Goal: Task Accomplishment & Management: Manage account settings

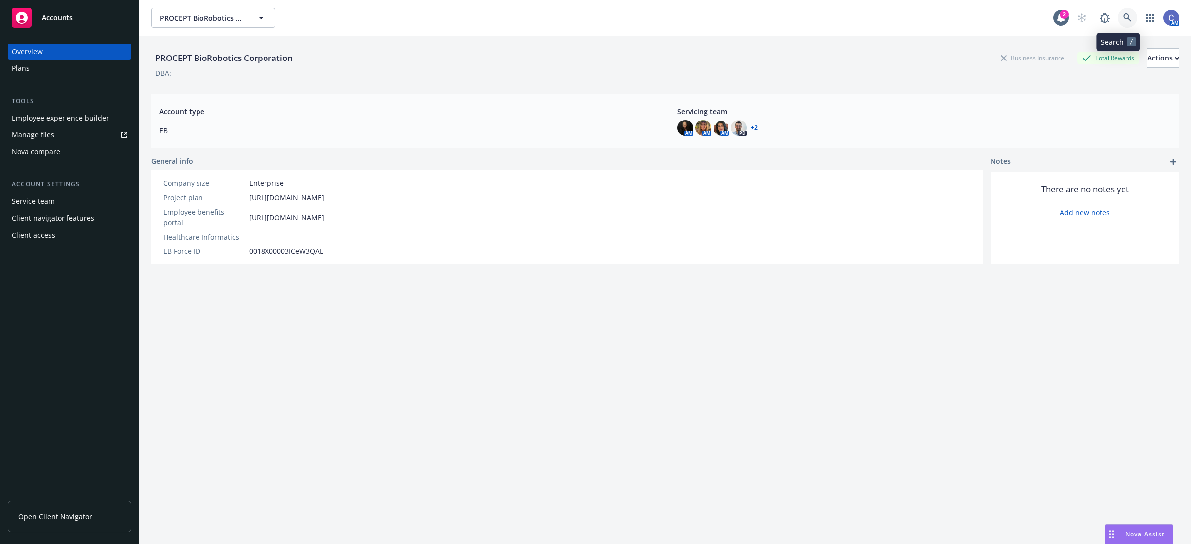
click at [1123, 18] on icon at bounding box center [1127, 17] width 9 height 9
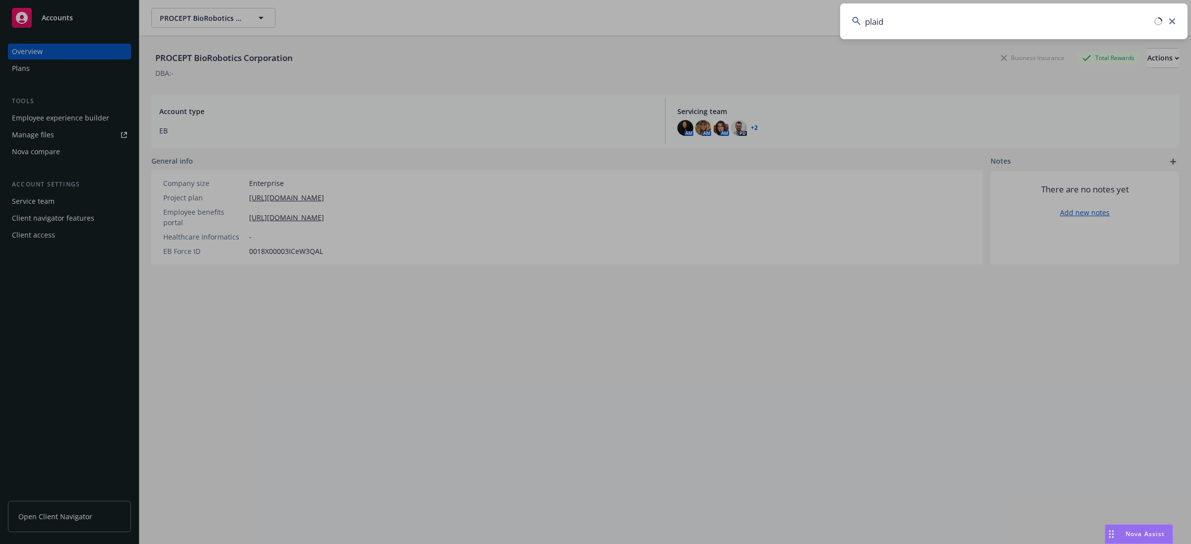
type input "plaid"
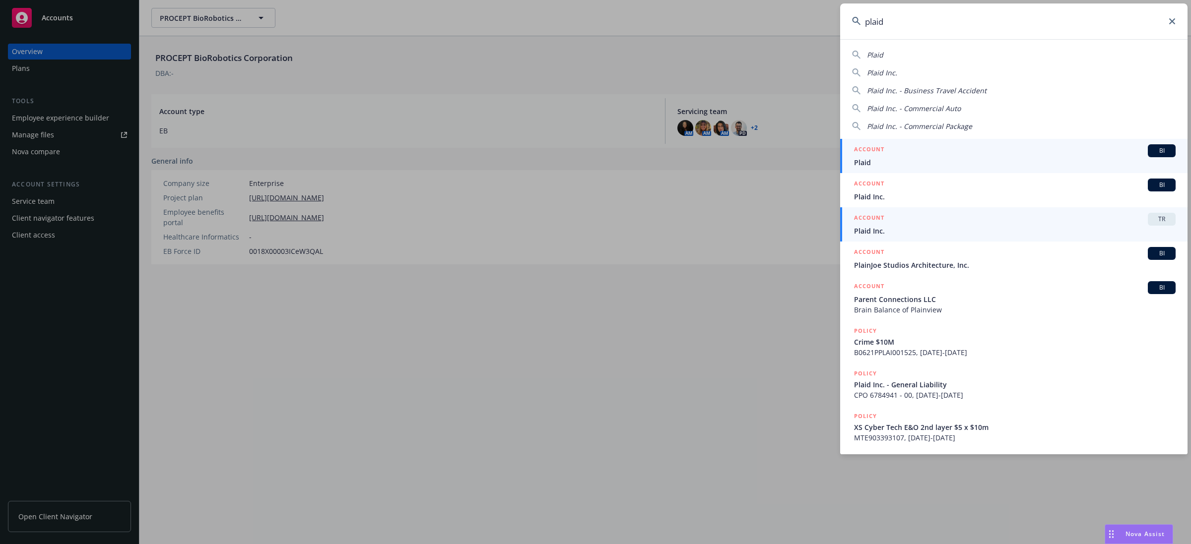
click at [1090, 223] on div "ACCOUNT TR" at bounding box center [1014, 219] width 321 height 13
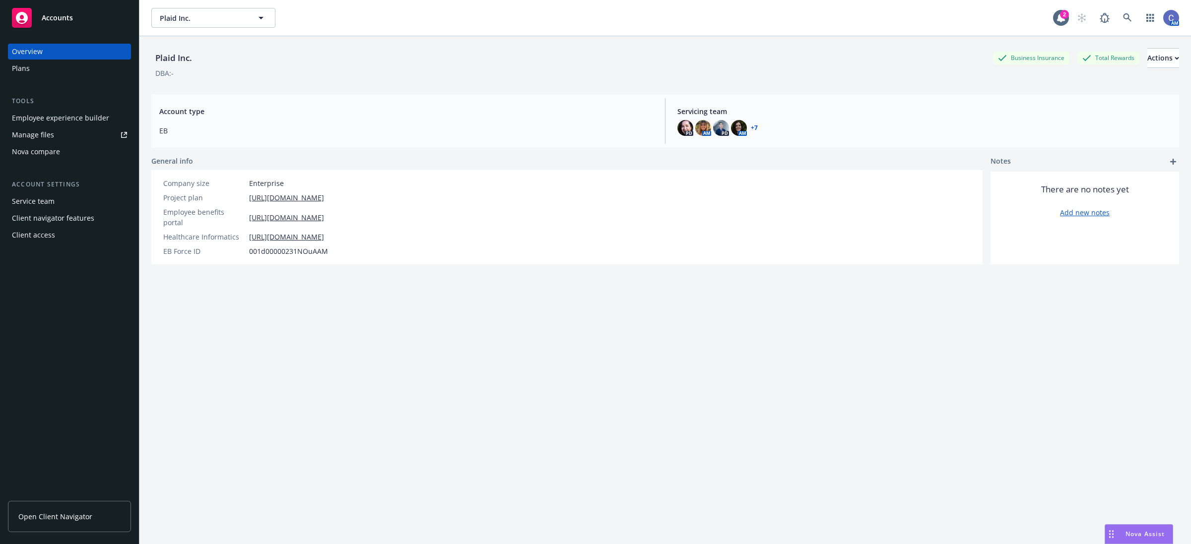
click at [60, 130] on link "Manage files" at bounding box center [69, 135] width 123 height 16
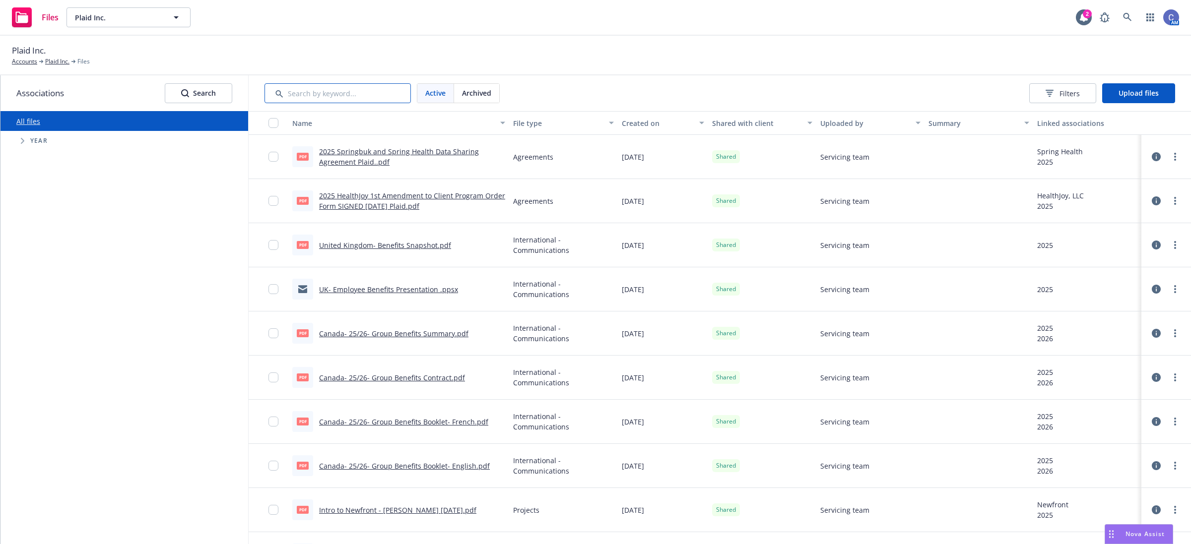
click at [349, 93] on input "Search by keyword..." at bounding box center [337, 93] width 146 height 20
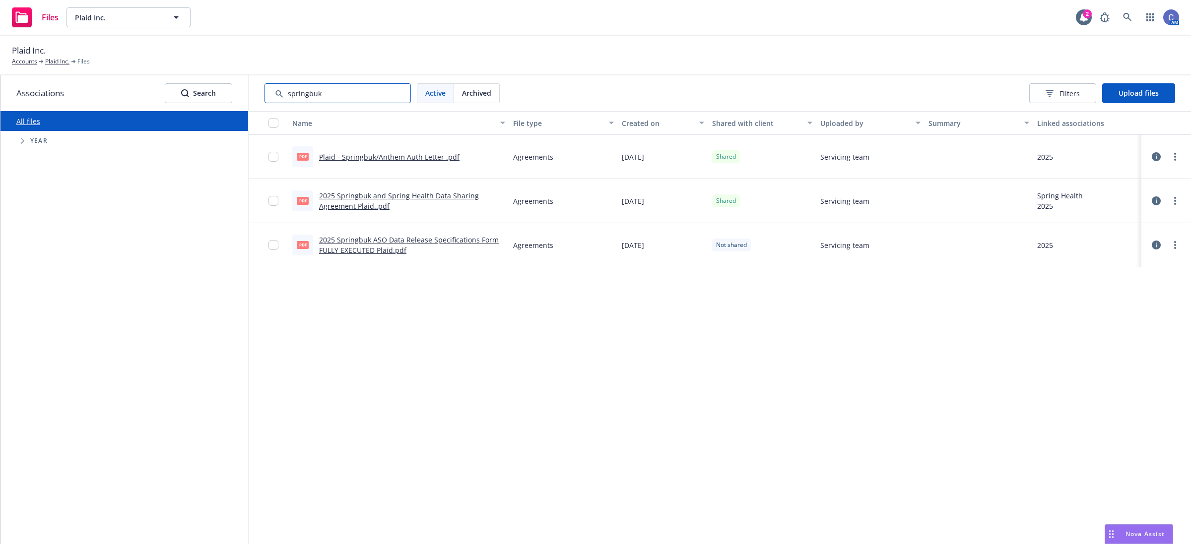
type input "springbuk"
drag, startPoint x: 611, startPoint y: 350, endPoint x: 785, endPoint y: 197, distance: 232.4
click at [611, 350] on div "Name File type Created on Shared with client Uploaded by Summary Linked associa…" at bounding box center [720, 327] width 942 height 433
click at [1145, 95] on span "Upload files" at bounding box center [1138, 92] width 40 height 9
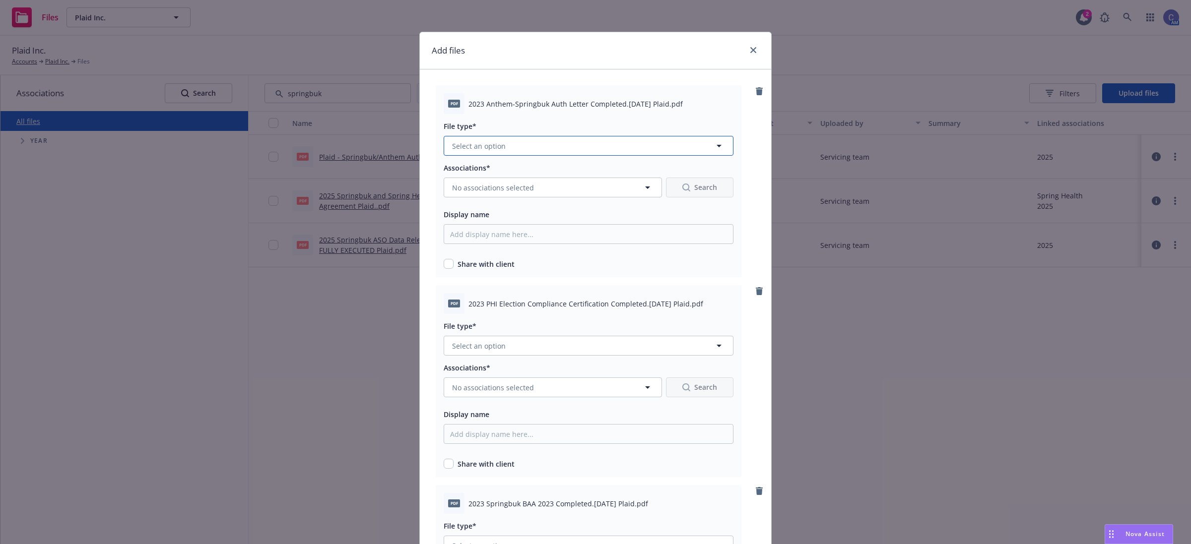
click at [594, 142] on button "Select an option" at bounding box center [588, 146] width 290 height 20
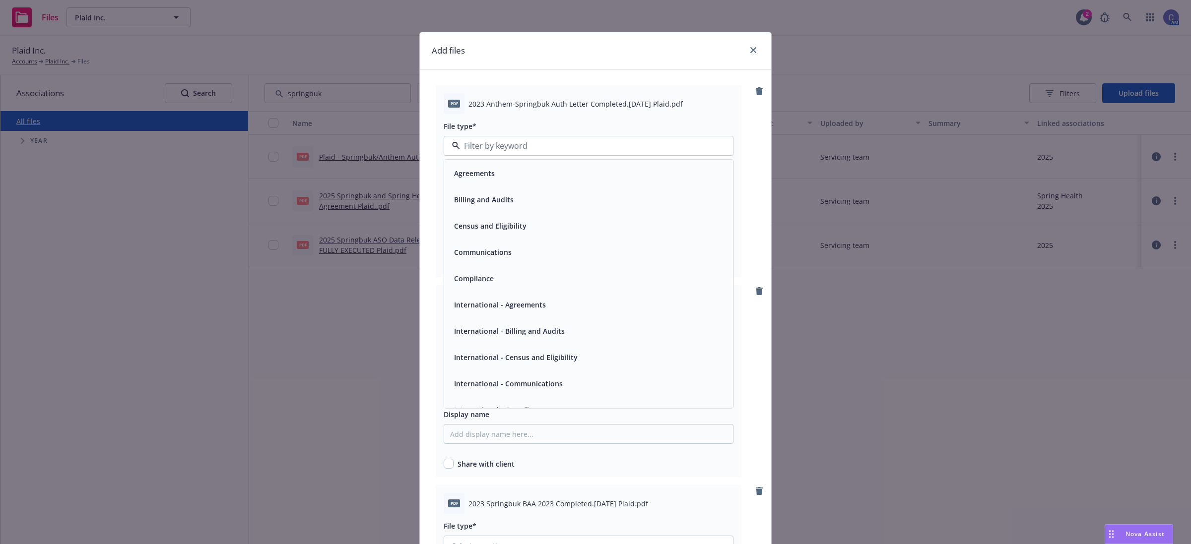
click at [548, 184] on div "Agreements" at bounding box center [588, 173] width 289 height 26
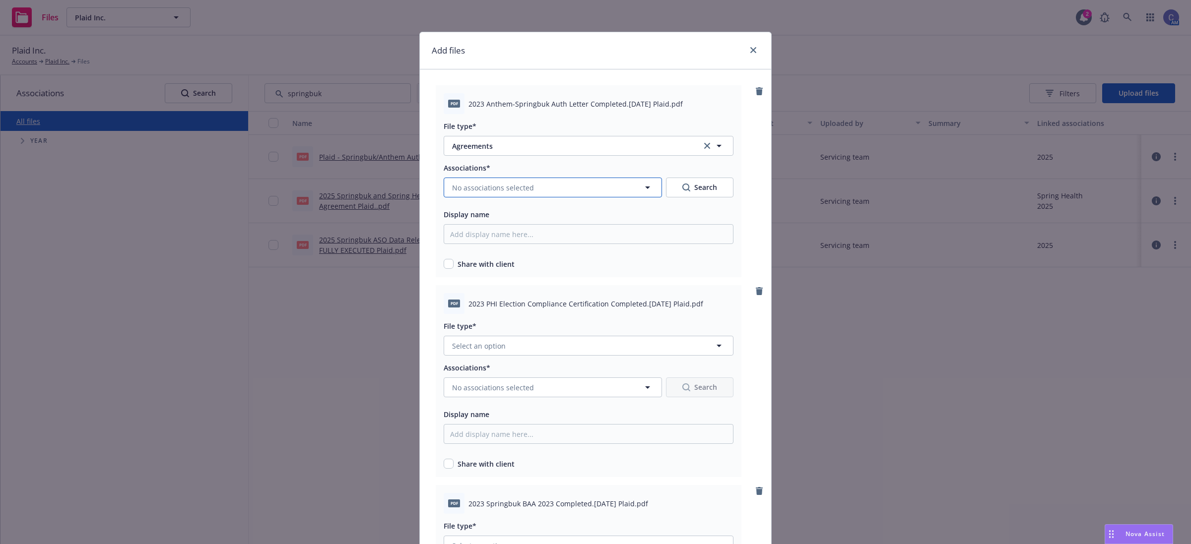
click at [506, 179] on button "No associations selected" at bounding box center [552, 188] width 218 height 20
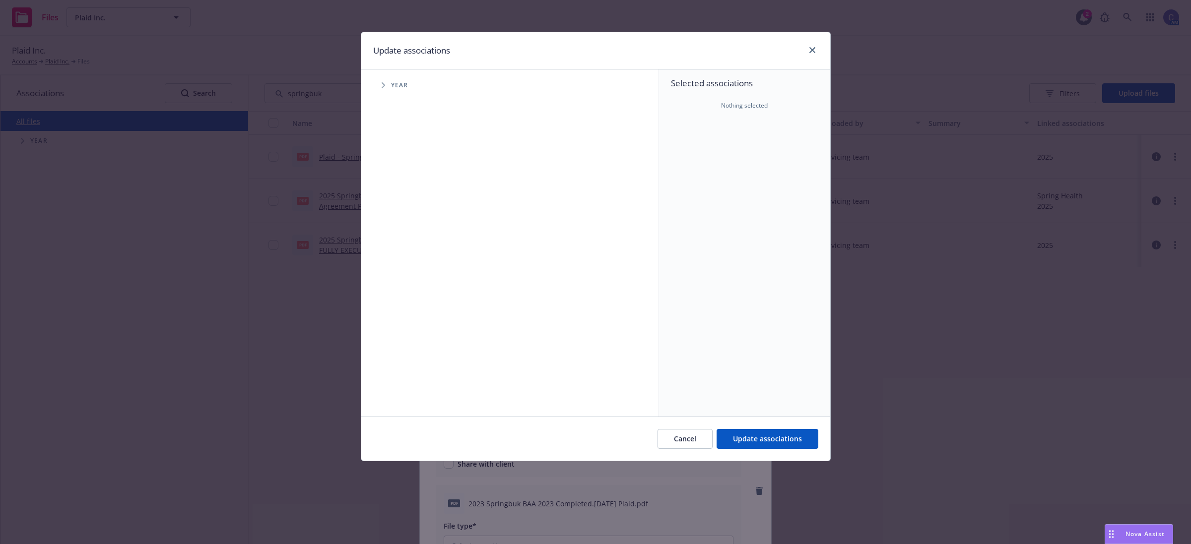
click at [385, 82] on span "Tree Example" at bounding box center [383, 85] width 16 height 16
click at [398, 171] on span "Tree Example" at bounding box center [395, 176] width 16 height 16
click at [409, 199] on icon "Tree Example" at bounding box center [408, 197] width 4 height 6
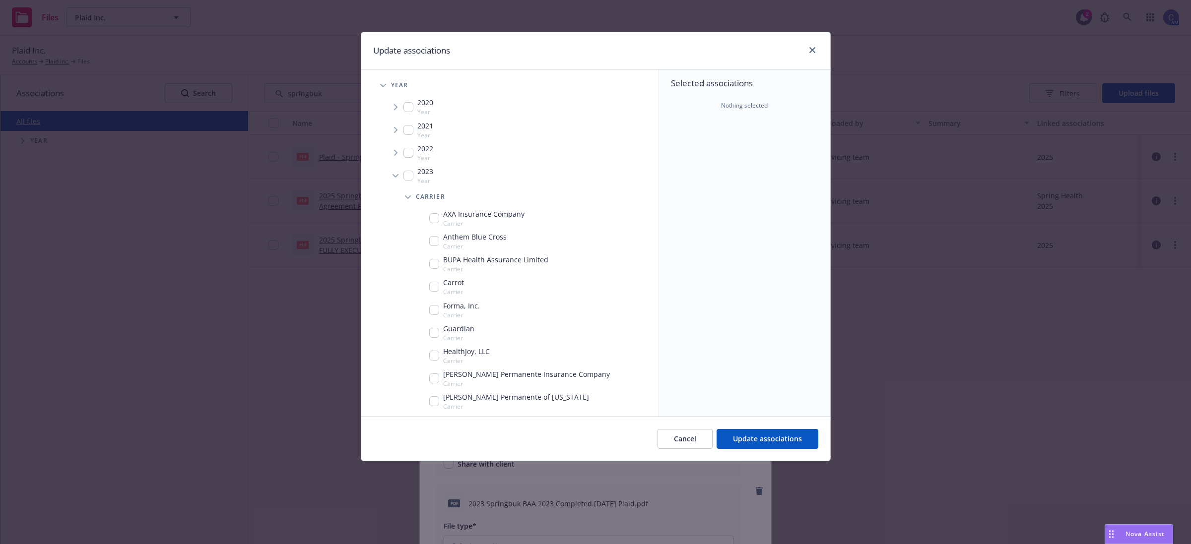
click at [435, 242] on input "Tree Example" at bounding box center [434, 241] width 10 height 10
checkbox input "true"
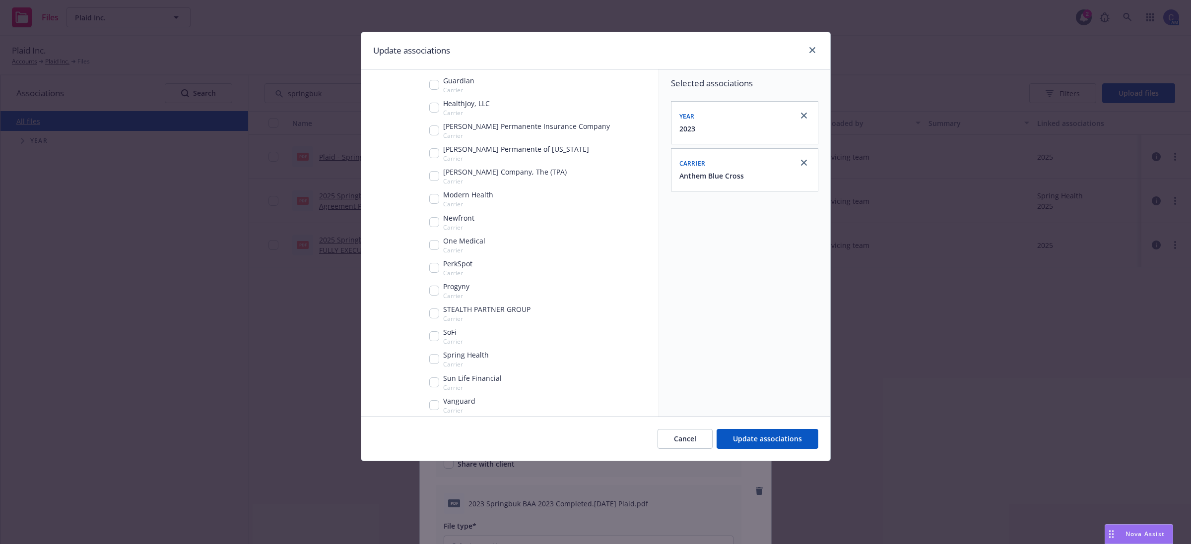
scroll to position [321, 0]
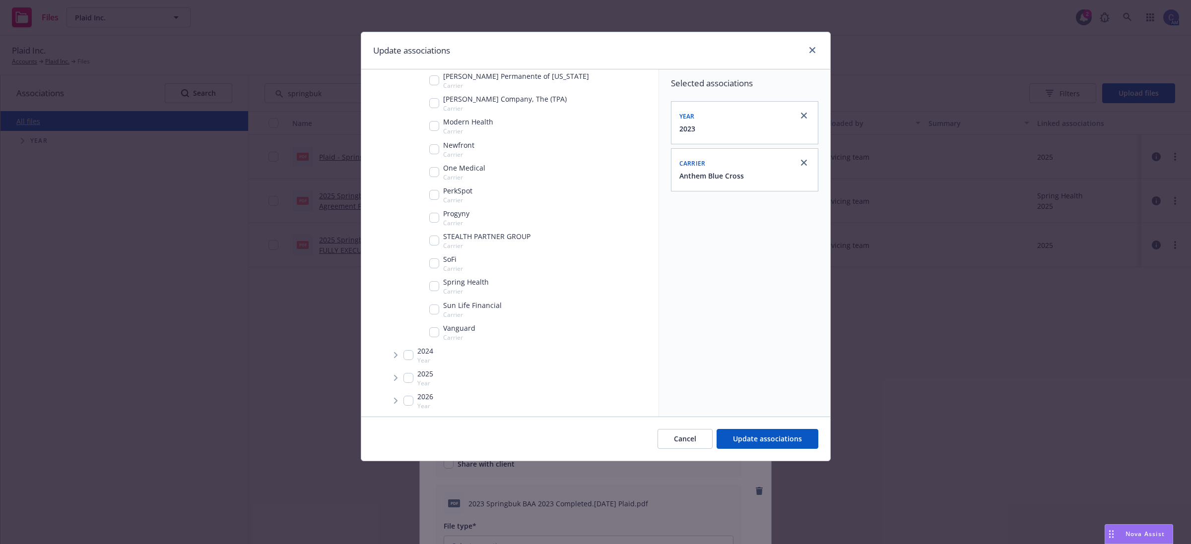
click at [392, 355] on span "Tree Example" at bounding box center [395, 355] width 16 height 16
click at [410, 377] on span "Tree Example" at bounding box center [408, 377] width 16 height 16
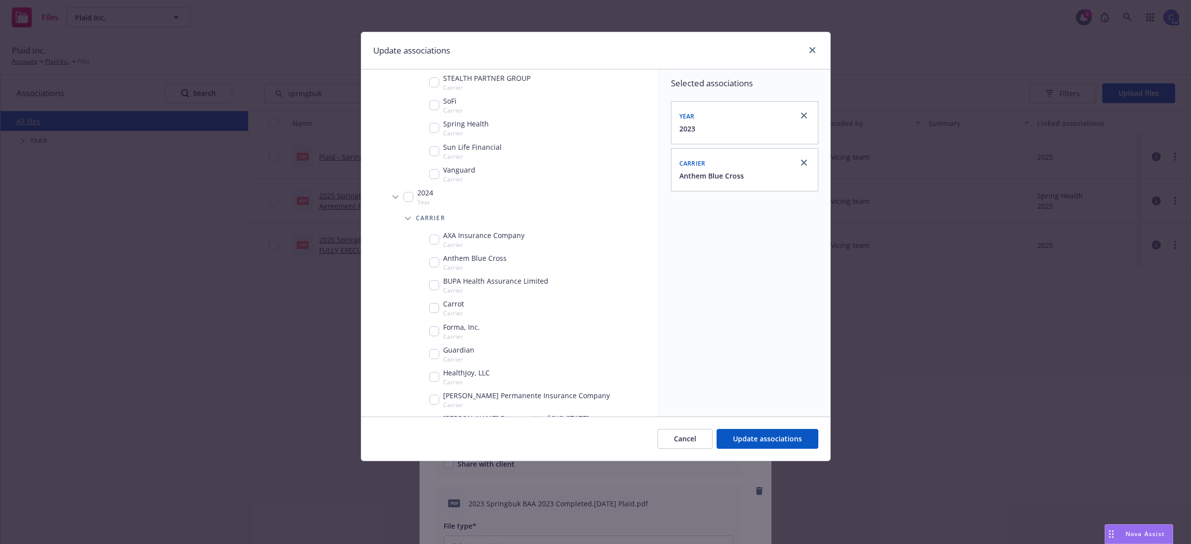
scroll to position [465, 0]
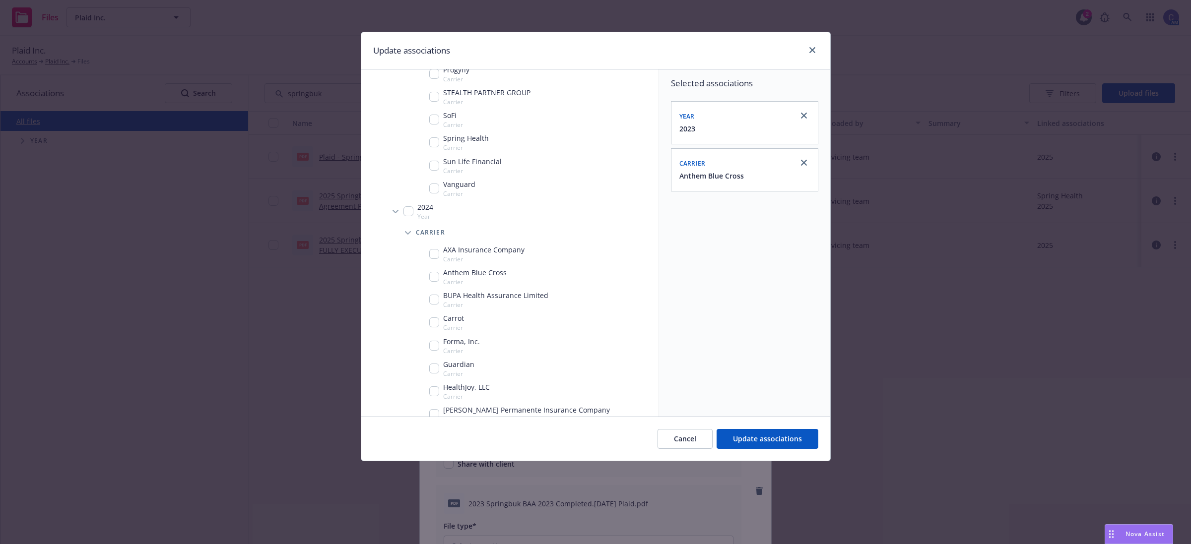
click at [436, 276] on input "Tree Example" at bounding box center [434, 277] width 10 height 10
checkbox input "true"
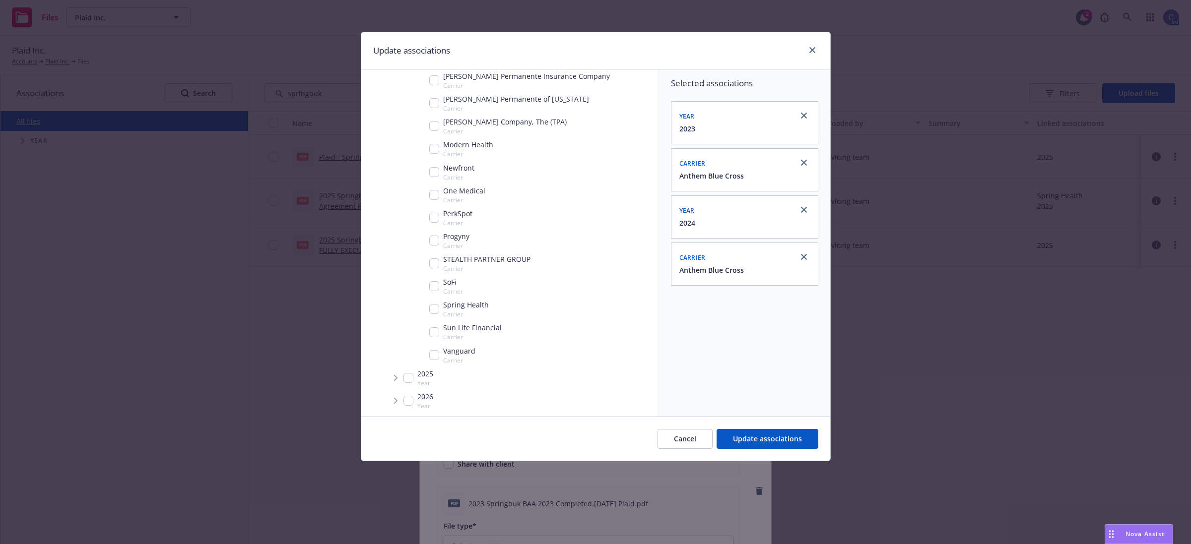
click at [392, 380] on span "Tree Example" at bounding box center [395, 378] width 16 height 16
click at [401, 382] on span "Tree Example" at bounding box center [408, 380] width 16 height 16
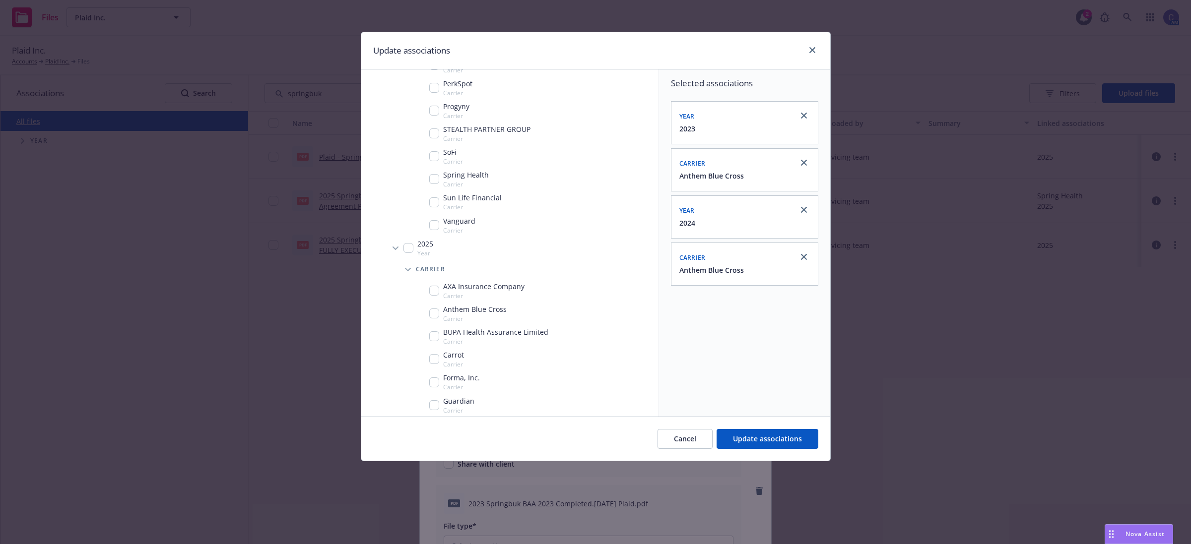
scroll to position [1067, 0]
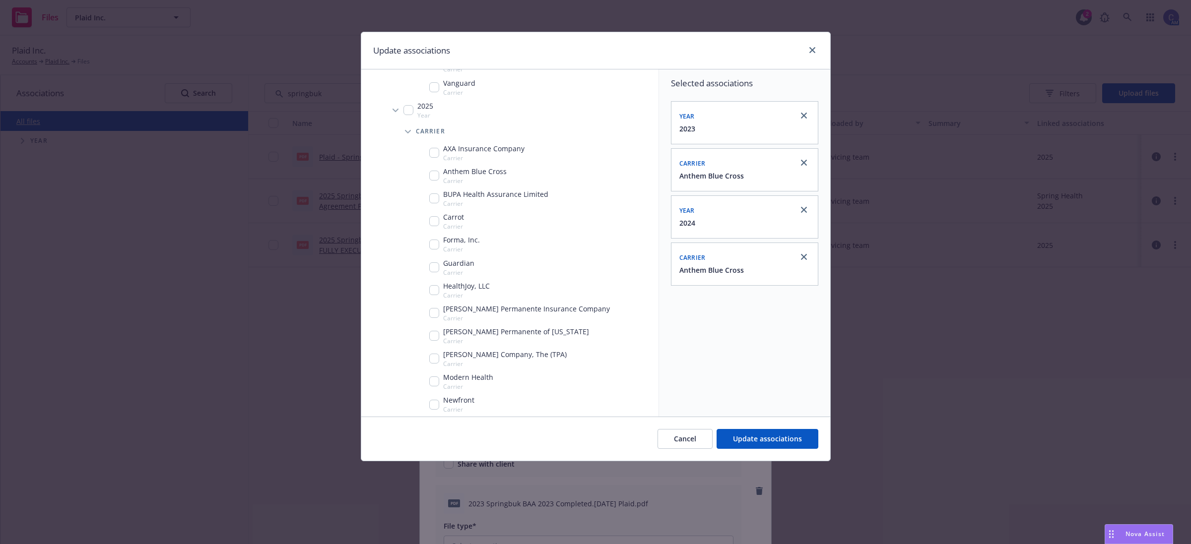
click at [435, 179] on input "Tree Example" at bounding box center [434, 176] width 10 height 10
checkbox input "true"
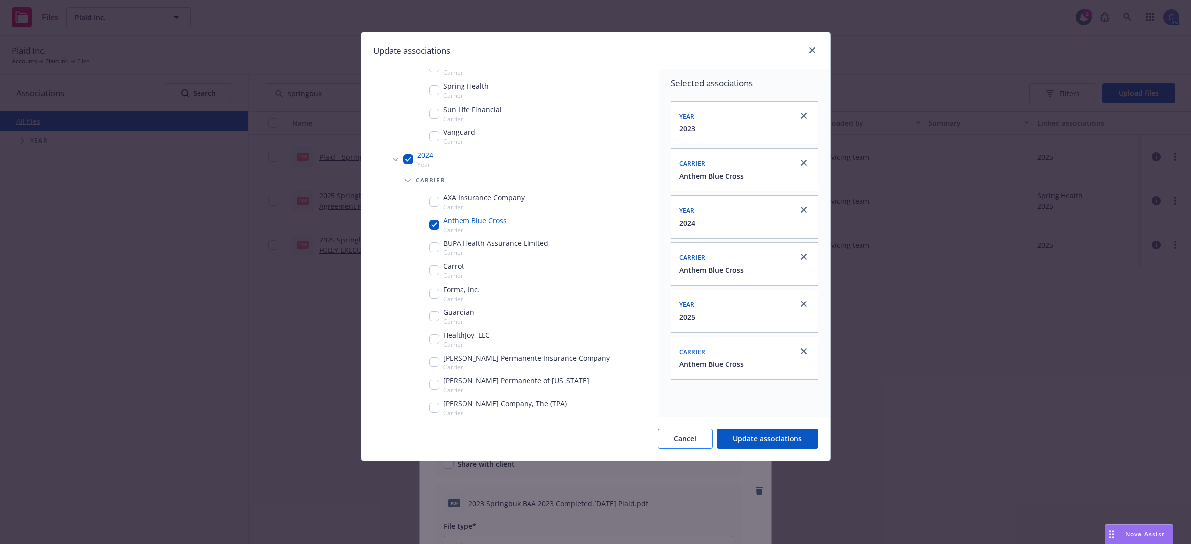
scroll to position [0, 0]
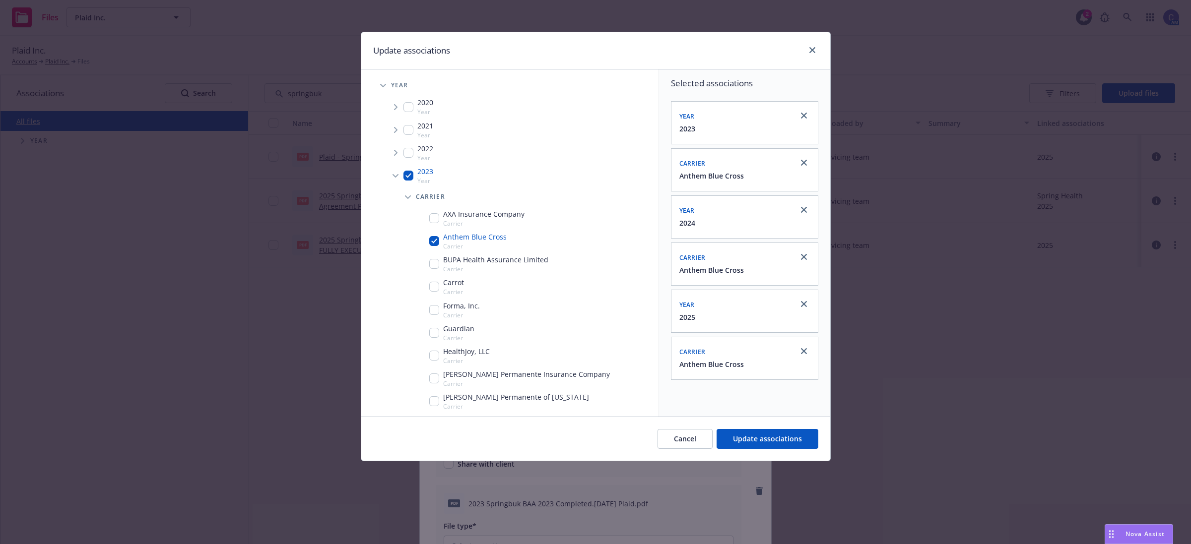
click at [432, 243] on input "Tree Example" at bounding box center [434, 241] width 10 height 10
checkbox input "false"
click at [686, 435] on span "Cancel" at bounding box center [685, 438] width 22 height 9
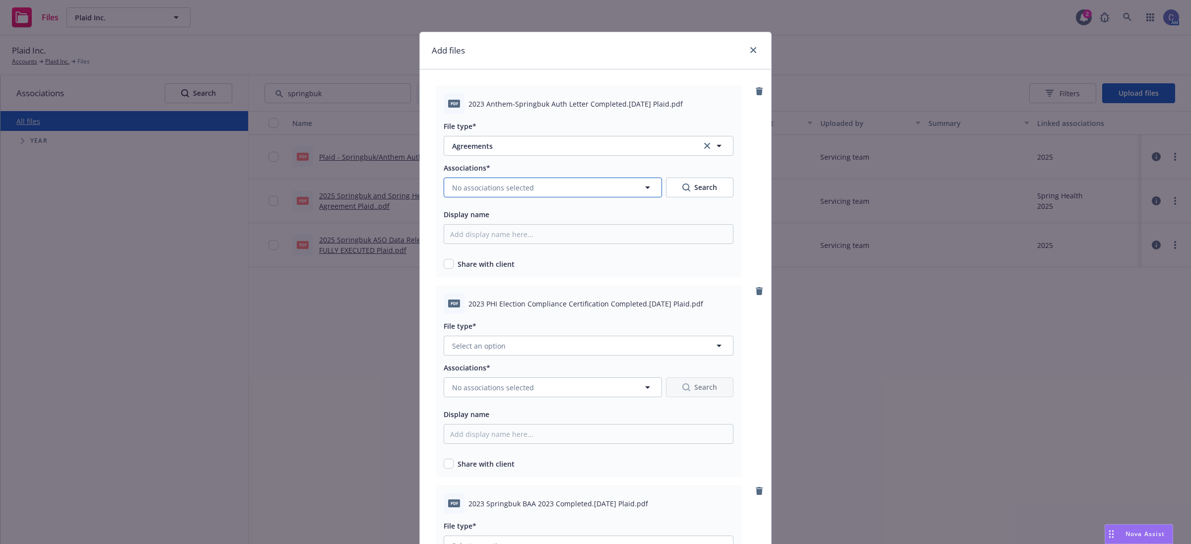
click at [601, 182] on button "No associations selected" at bounding box center [552, 188] width 218 height 20
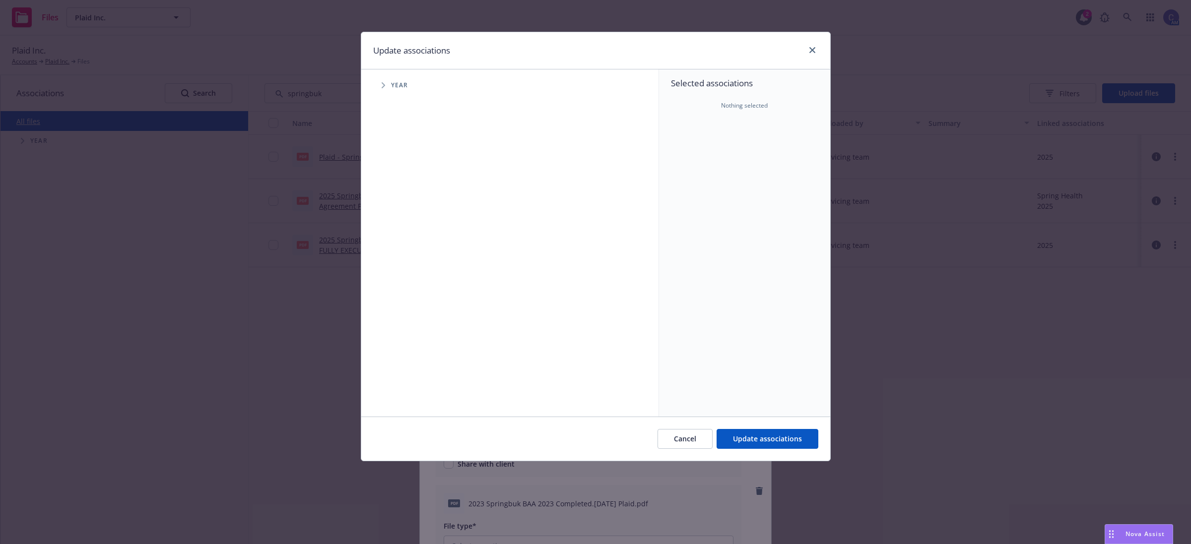
click at [381, 87] on span "Tree Example" at bounding box center [383, 85] width 16 height 16
click at [405, 176] on input "Tree Example" at bounding box center [408, 176] width 10 height 10
checkbox input "true"
click at [410, 203] on div "2024 Year" at bounding box center [418, 198] width 30 height 19
checkbox input "true"
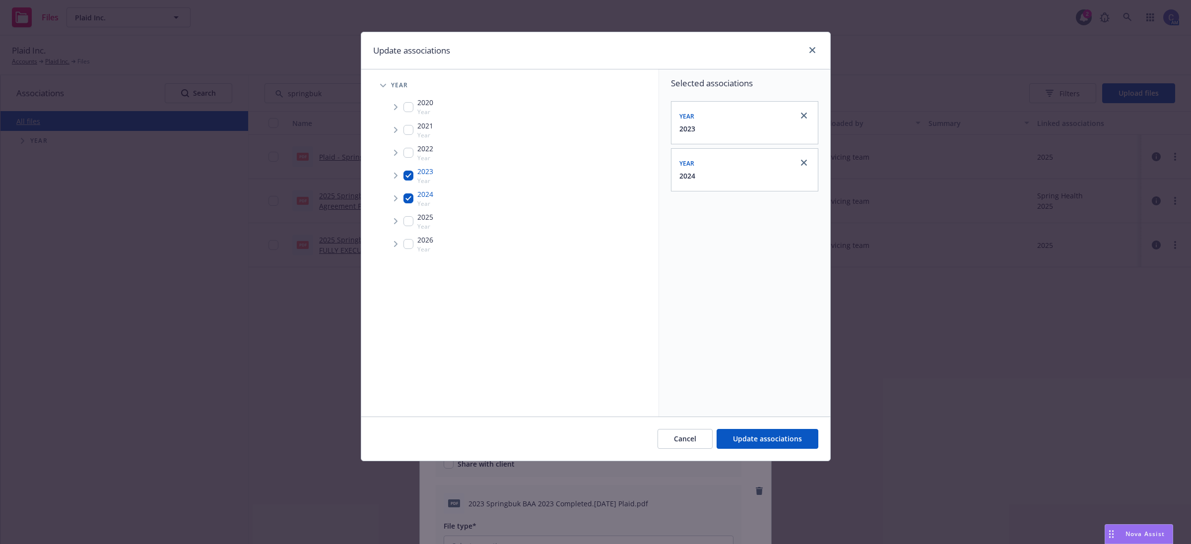
click at [410, 222] on input "Tree Example" at bounding box center [408, 221] width 10 height 10
checkbox input "true"
click at [409, 246] on input "Tree Example" at bounding box center [408, 244] width 10 height 10
checkbox input "true"
click at [783, 436] on span "Update associations" at bounding box center [767, 438] width 69 height 9
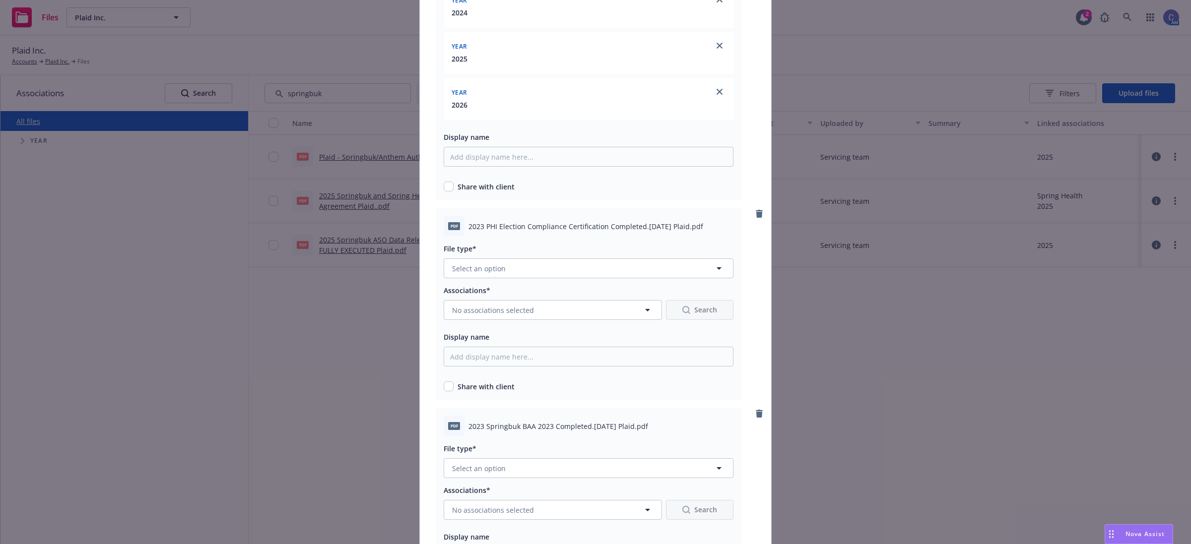
scroll to position [310, 0]
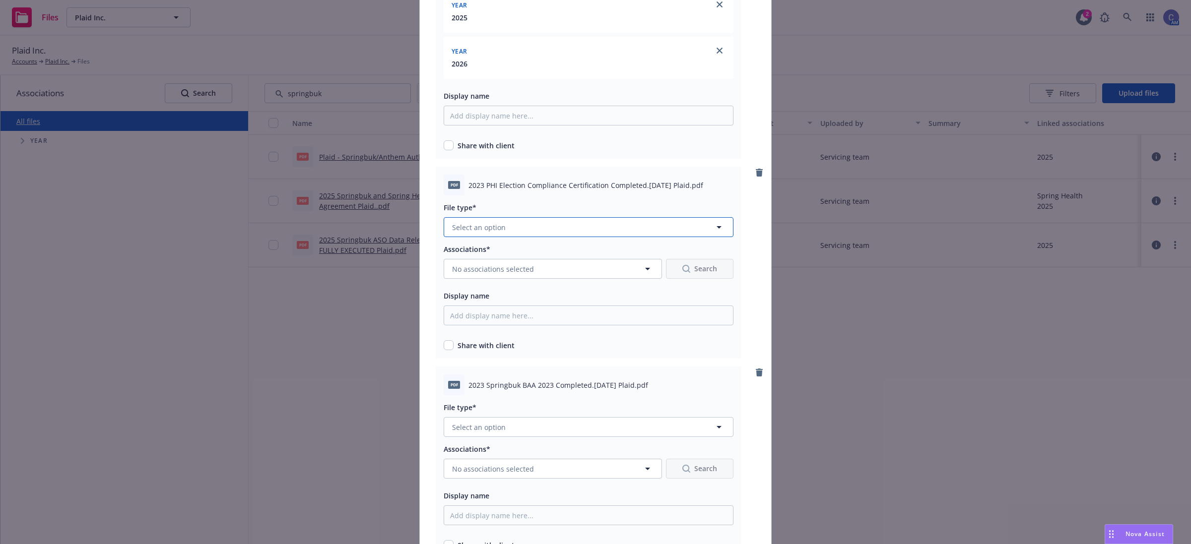
click at [482, 232] on span "Select an option" at bounding box center [479, 227] width 54 height 10
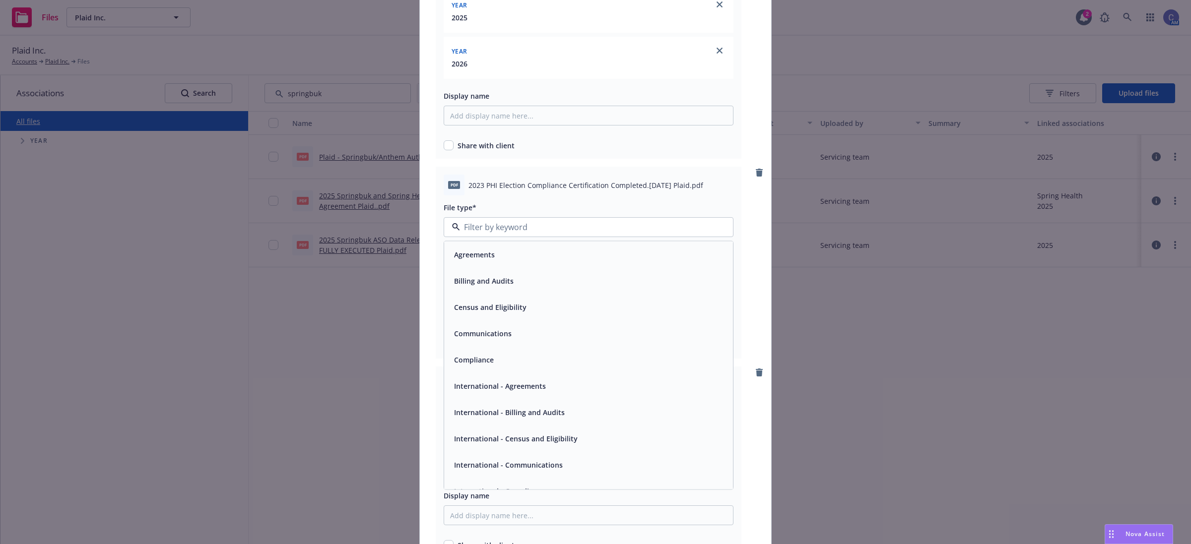
click at [486, 251] on span "Agreements" at bounding box center [474, 255] width 41 height 10
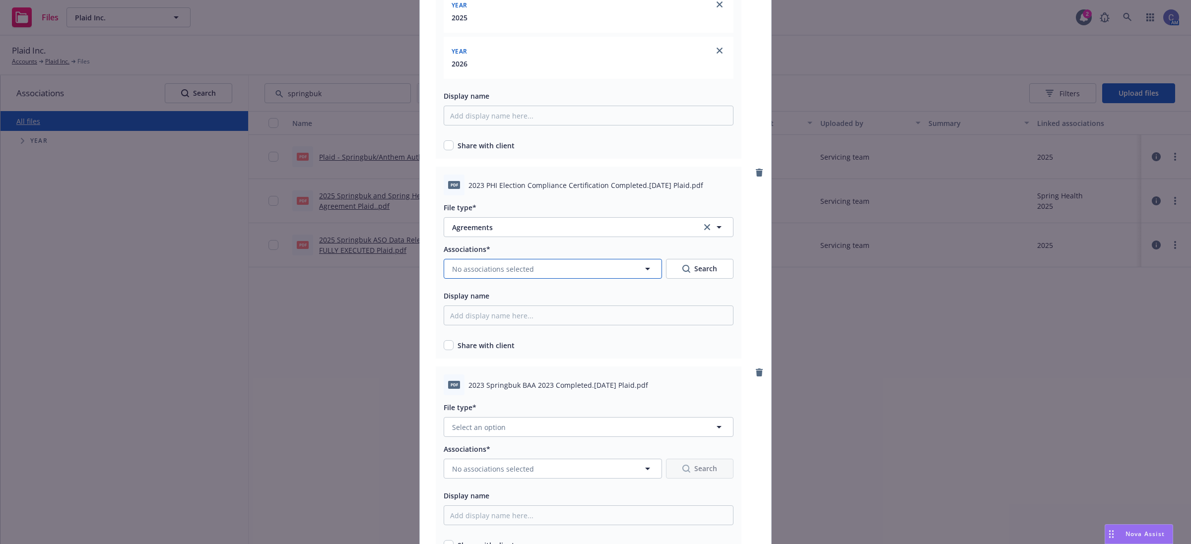
click at [500, 266] on span "No associations selected" at bounding box center [493, 269] width 82 height 10
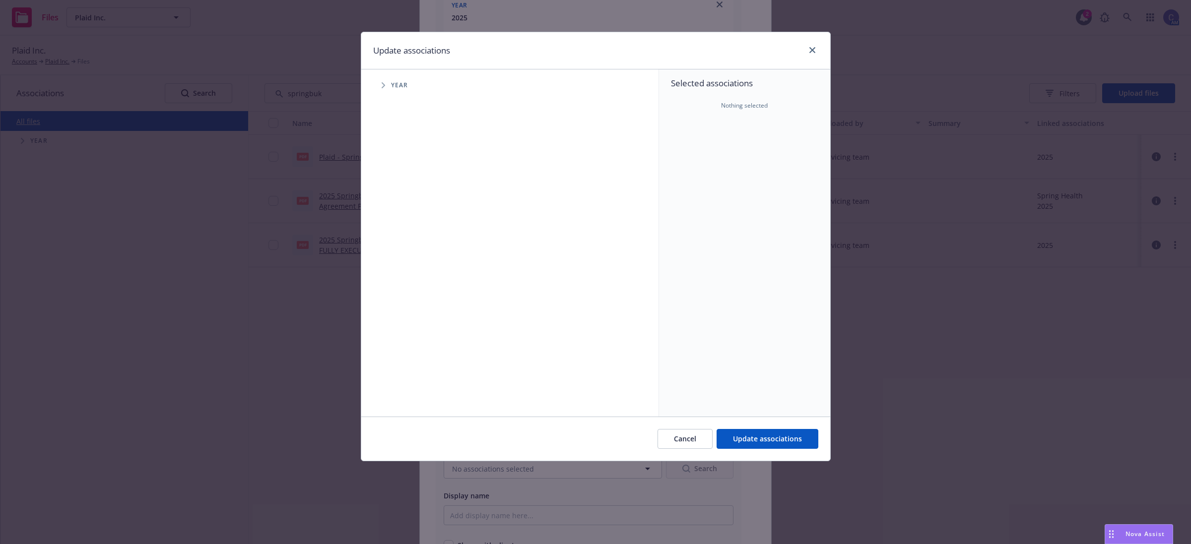
click at [386, 85] on span "Tree Example" at bounding box center [383, 85] width 16 height 16
click at [408, 175] on input "Tree Example" at bounding box center [408, 176] width 10 height 10
checkbox input "true"
drag, startPoint x: 408, startPoint y: 199, endPoint x: 410, endPoint y: 214, distance: 15.5
click at [408, 199] on input "Tree Example" at bounding box center [408, 198] width 10 height 10
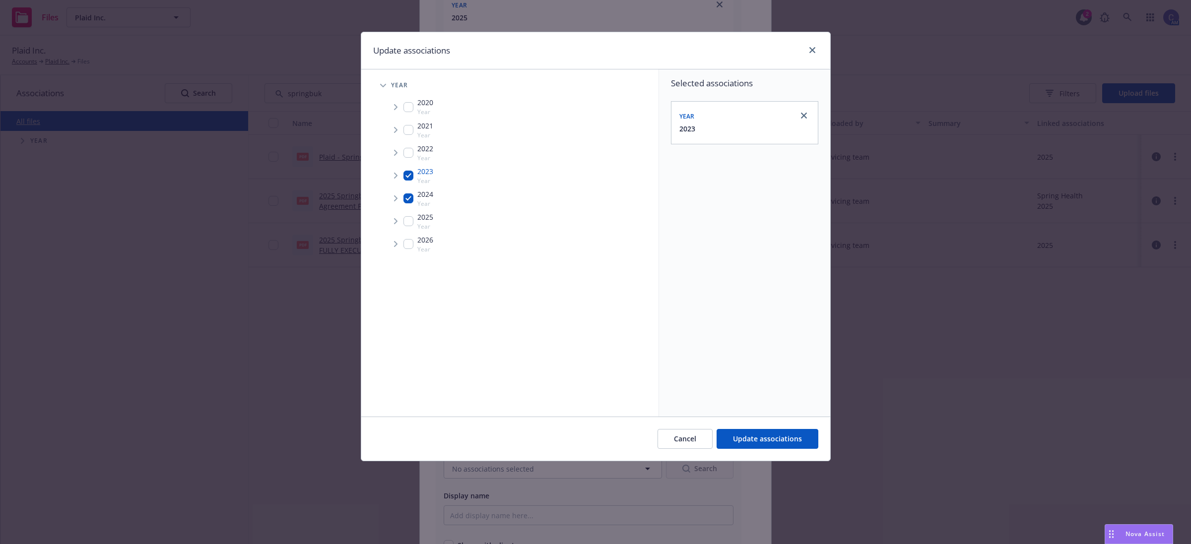
checkbox input "true"
click at [410, 217] on input "Tree Example" at bounding box center [408, 221] width 10 height 10
checkbox input "true"
click at [413, 247] on div "2026 Year" at bounding box center [418, 244] width 30 height 19
checkbox input "true"
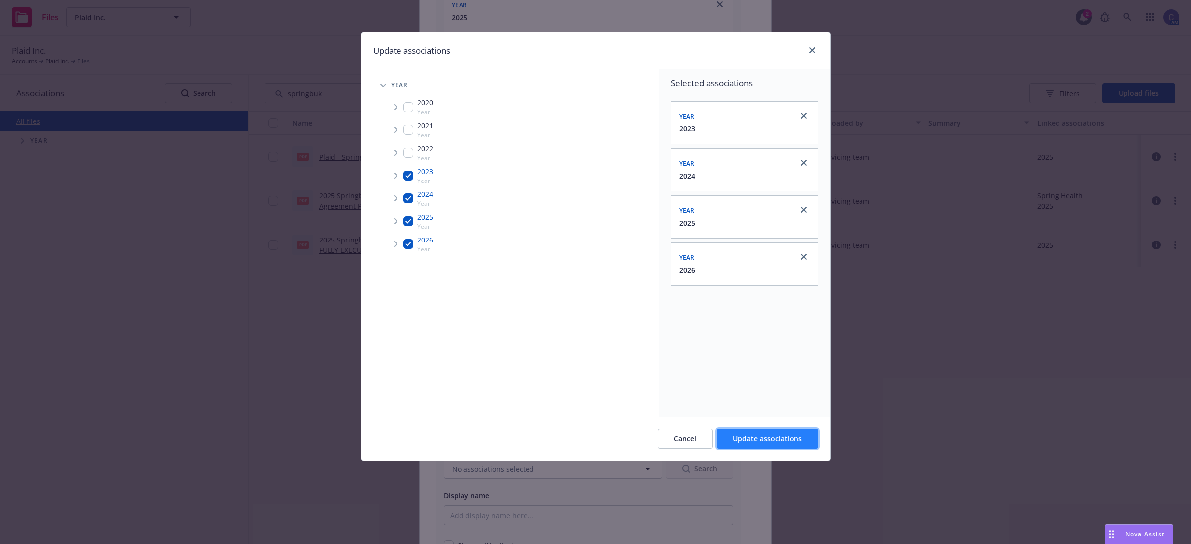
click at [779, 436] on span "Update associations" at bounding box center [767, 438] width 69 height 9
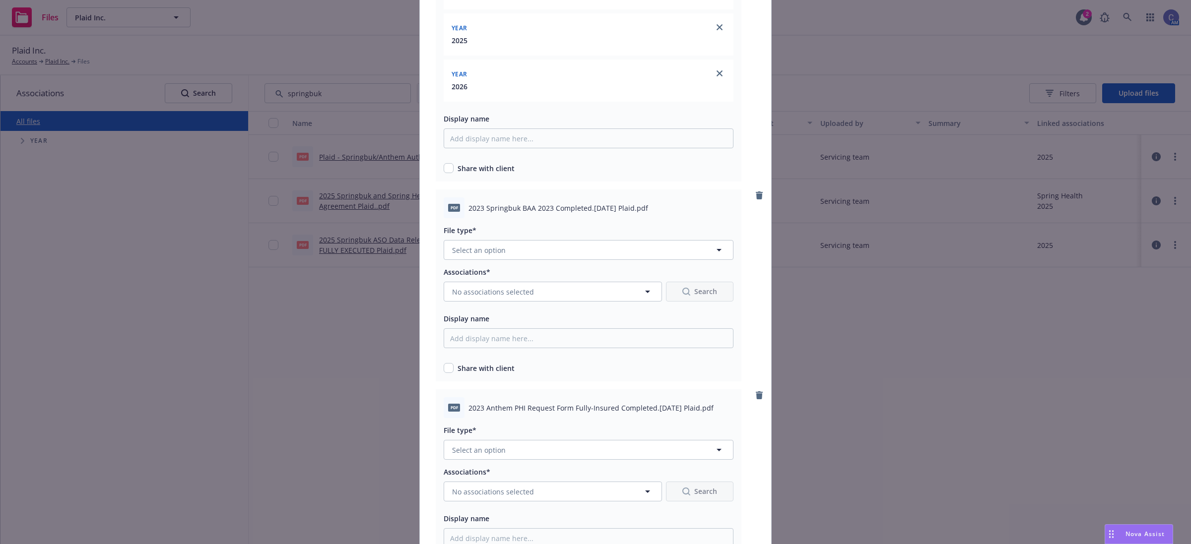
scroll to position [682, 0]
click at [524, 252] on button "Select an option" at bounding box center [588, 247] width 290 height 20
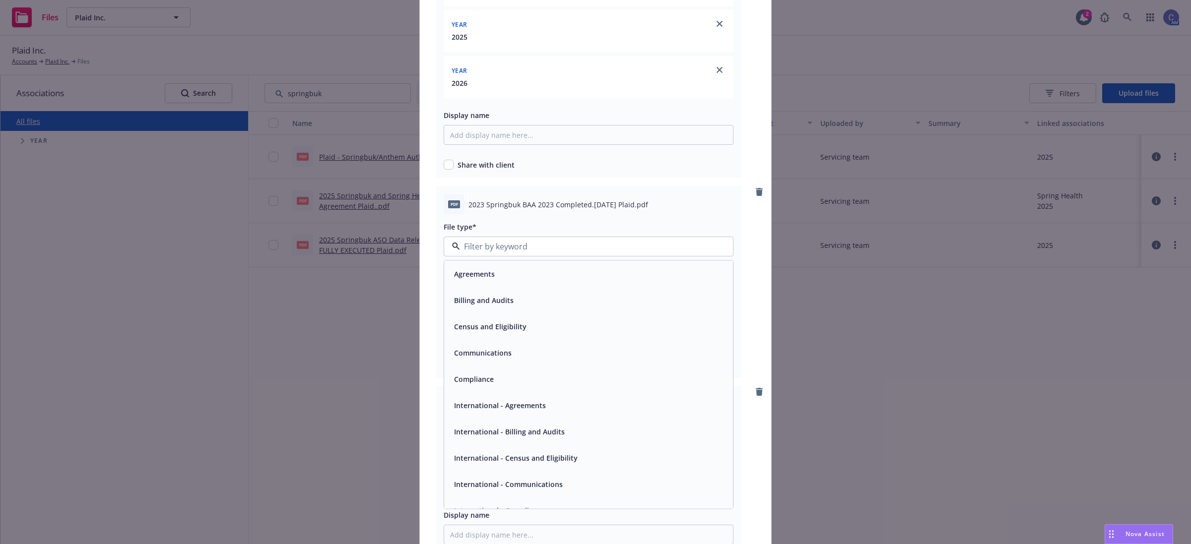
click at [554, 279] on div "Agreements" at bounding box center [588, 274] width 277 height 14
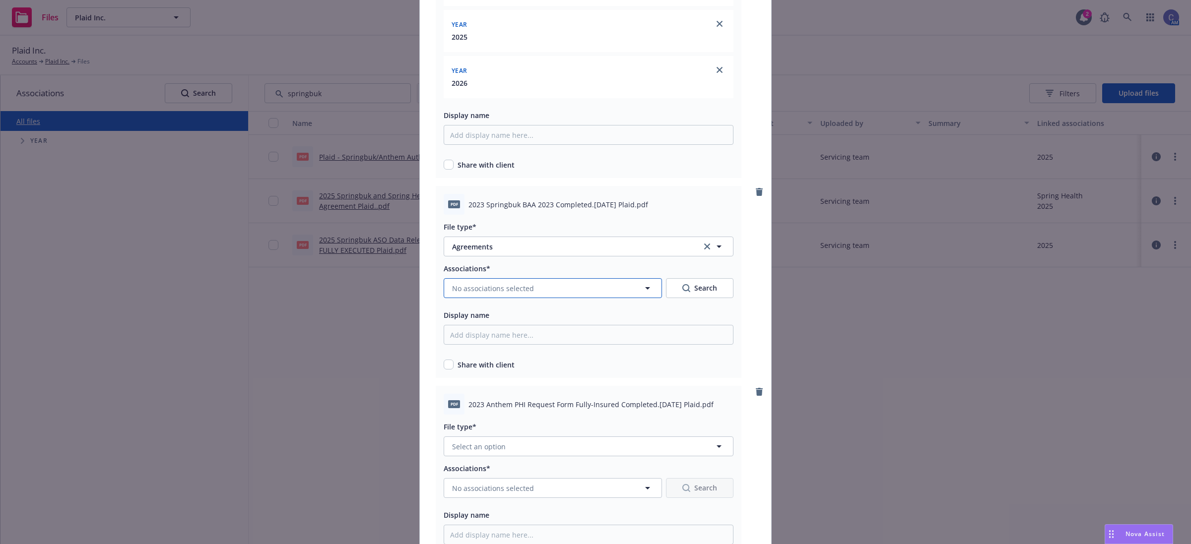
click at [494, 295] on button "No associations selected" at bounding box center [552, 288] width 218 height 20
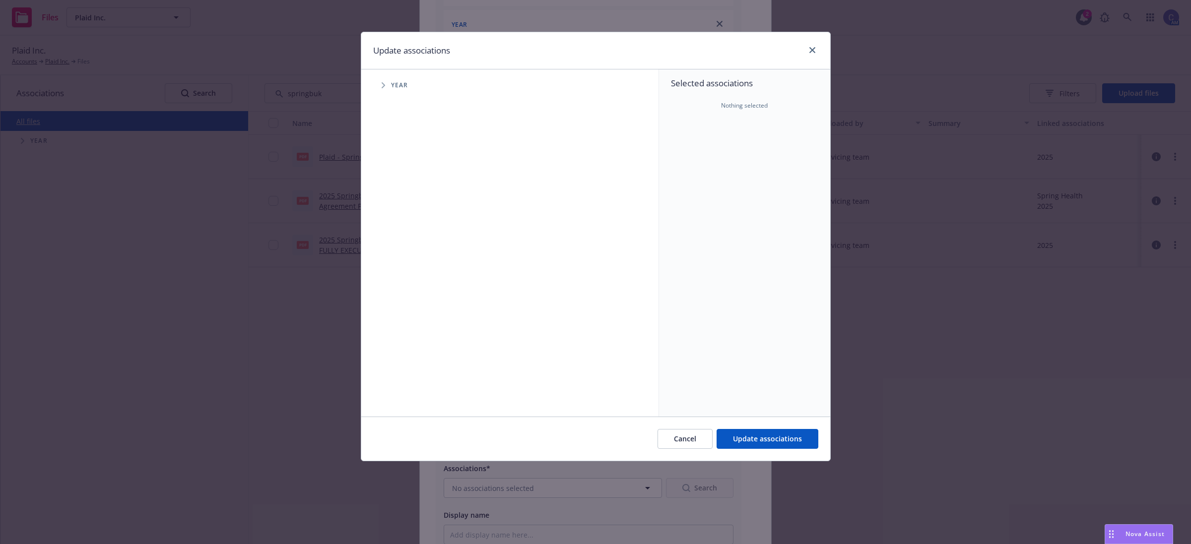
click at [382, 85] on icon "Tree Example" at bounding box center [383, 85] width 4 height 6
click at [403, 176] on input "Tree Example" at bounding box center [408, 176] width 10 height 10
checkbox input "true"
click at [405, 194] on input "Tree Example" at bounding box center [408, 198] width 10 height 10
checkbox input "true"
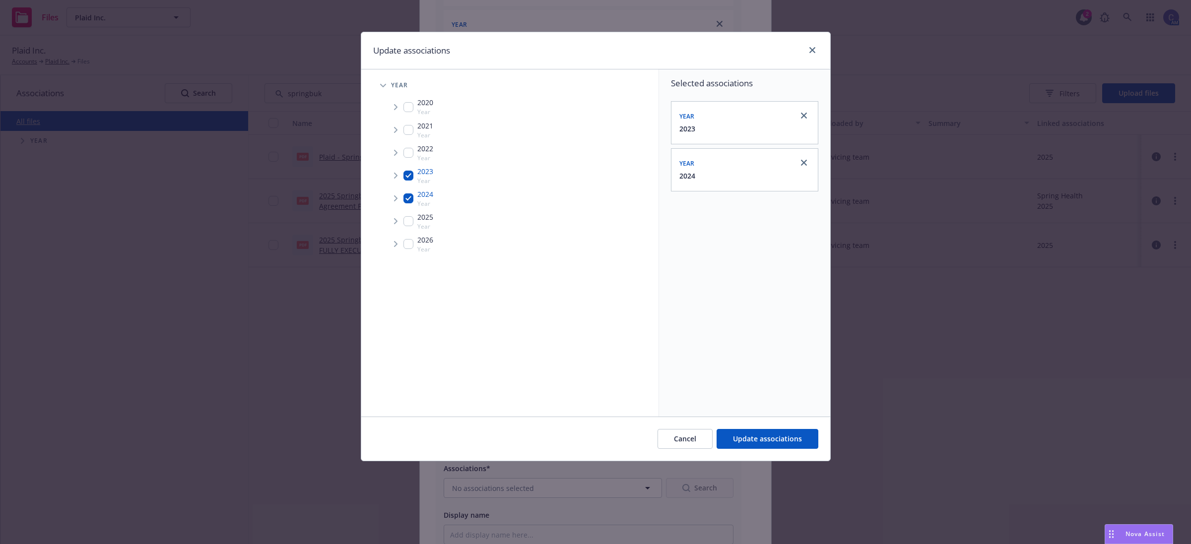
drag, startPoint x: 412, startPoint y: 220, endPoint x: 412, endPoint y: 244, distance: 24.3
click at [411, 221] on input "Tree Example" at bounding box center [408, 221] width 10 height 10
checkbox input "true"
click at [413, 249] on div "2026 Year" at bounding box center [418, 244] width 30 height 19
checkbox input "true"
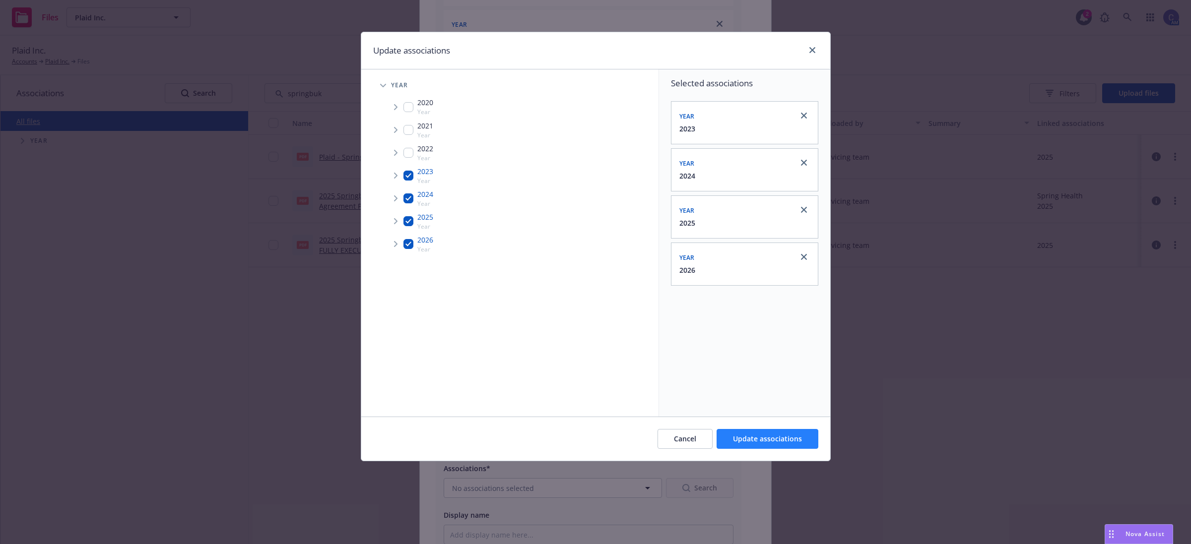
click at [771, 450] on div "Cancel Update associations" at bounding box center [595, 439] width 469 height 44
click at [764, 442] on span "Update associations" at bounding box center [767, 438] width 69 height 9
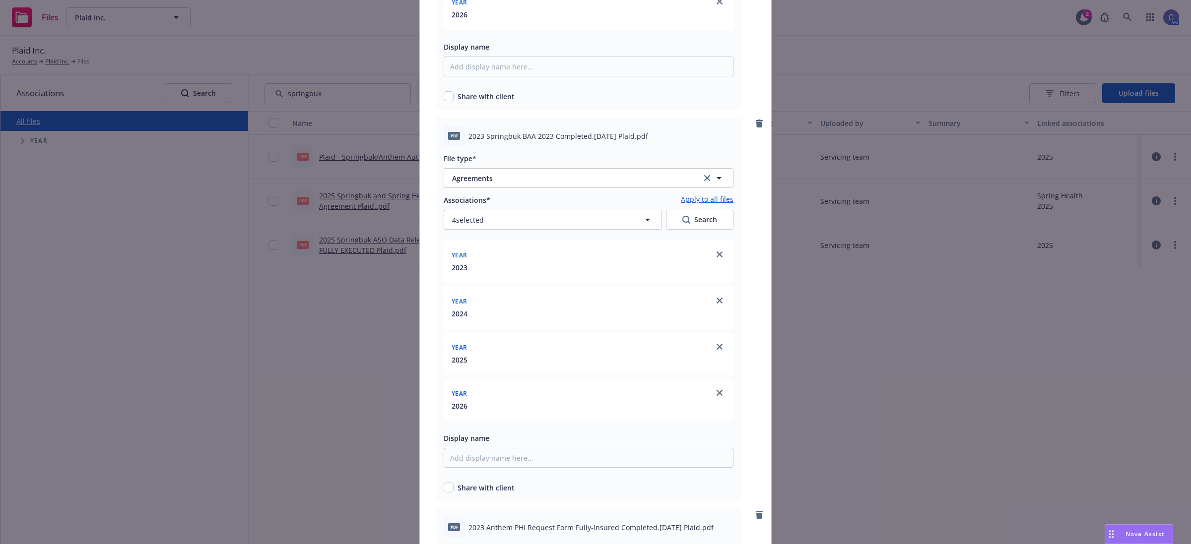
scroll to position [1036, 0]
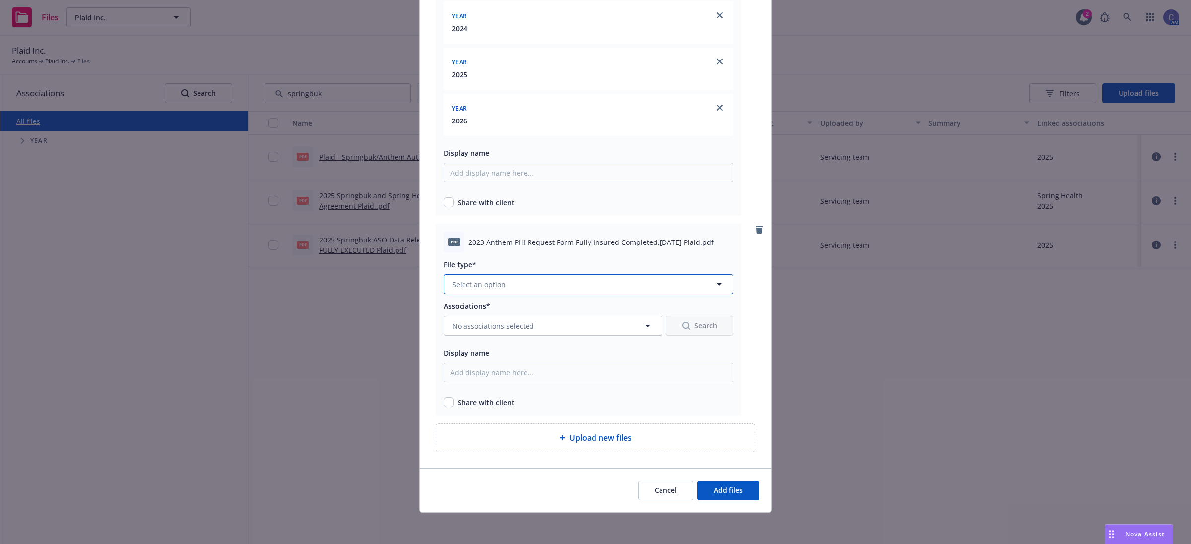
click at [479, 284] on span "Select an option" at bounding box center [479, 284] width 54 height 10
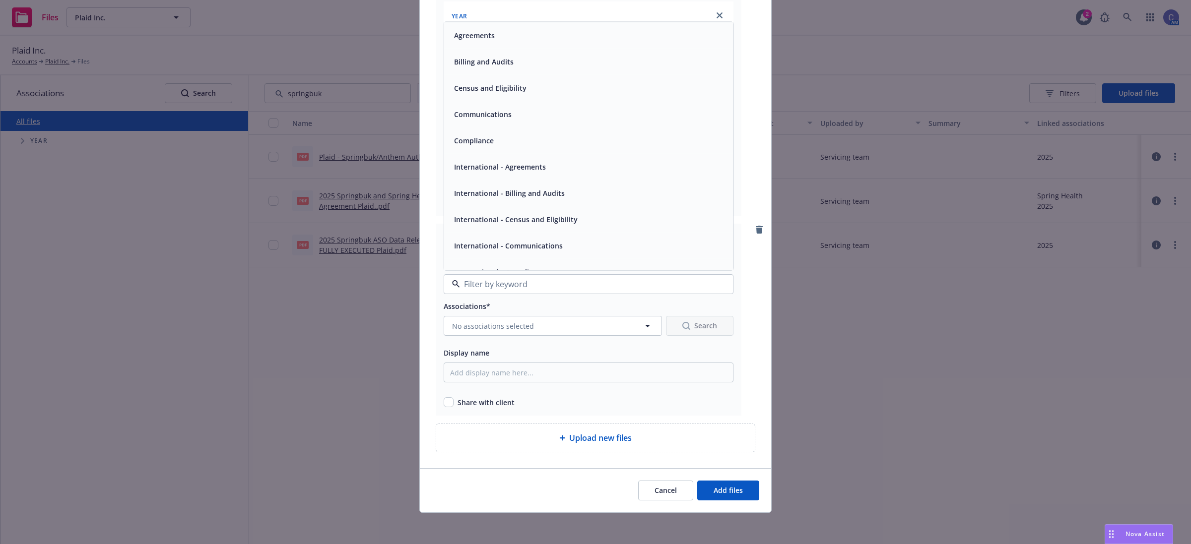
click at [484, 36] on span "Agreements" at bounding box center [474, 35] width 41 height 10
click at [479, 330] on button "No associations selected" at bounding box center [552, 326] width 218 height 20
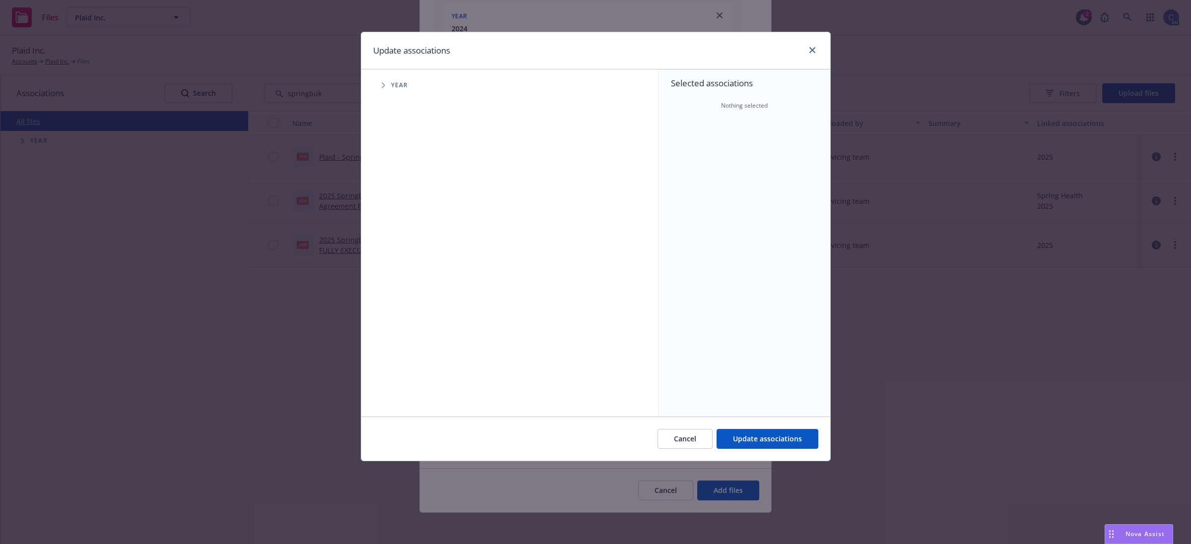
click at [386, 88] on span "Tree Example" at bounding box center [383, 85] width 16 height 16
click at [407, 175] on input "Tree Example" at bounding box center [408, 176] width 10 height 10
checkbox input "true"
click at [407, 203] on input "Tree Example" at bounding box center [408, 198] width 10 height 10
checkbox input "true"
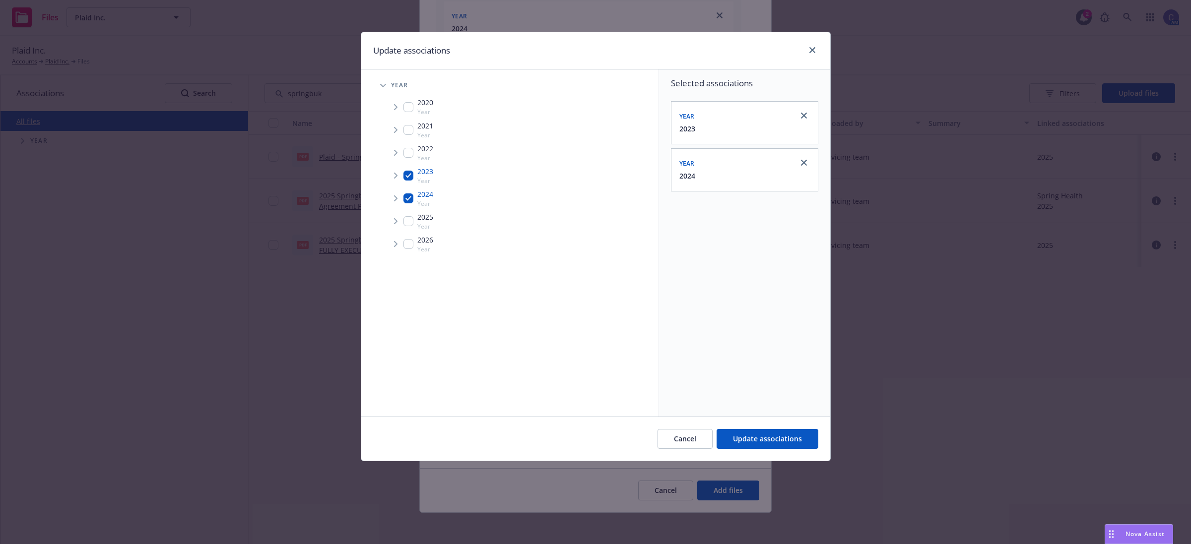
click at [407, 222] on input "Tree Example" at bounding box center [408, 221] width 10 height 10
checkbox input "true"
click at [410, 246] on input "Tree Example" at bounding box center [408, 244] width 10 height 10
checkbox input "true"
click at [787, 444] on button "Update associations" at bounding box center [767, 439] width 102 height 20
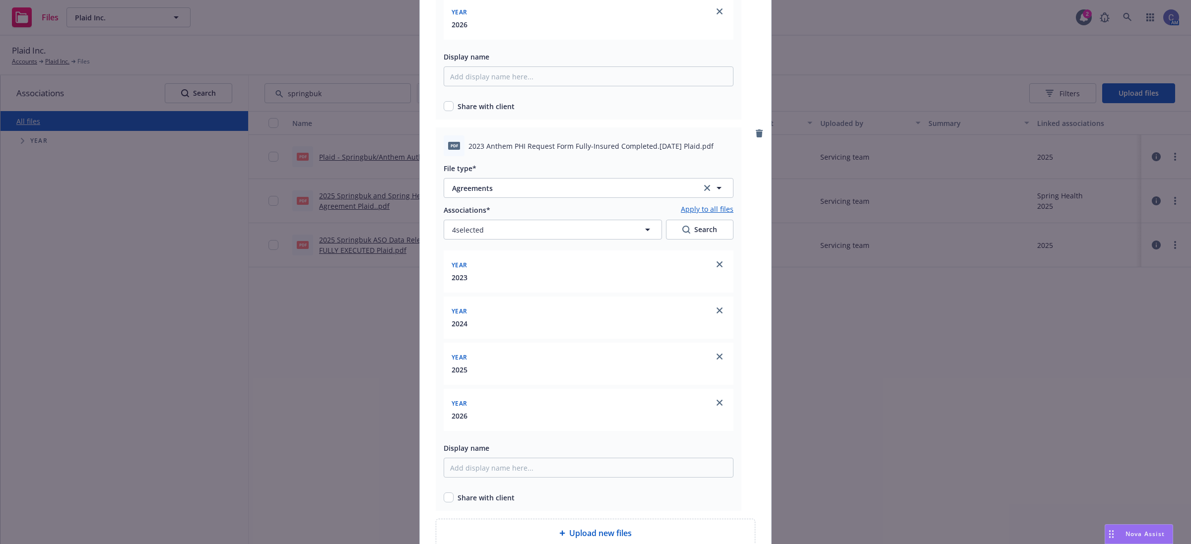
scroll to position [1227, 0]
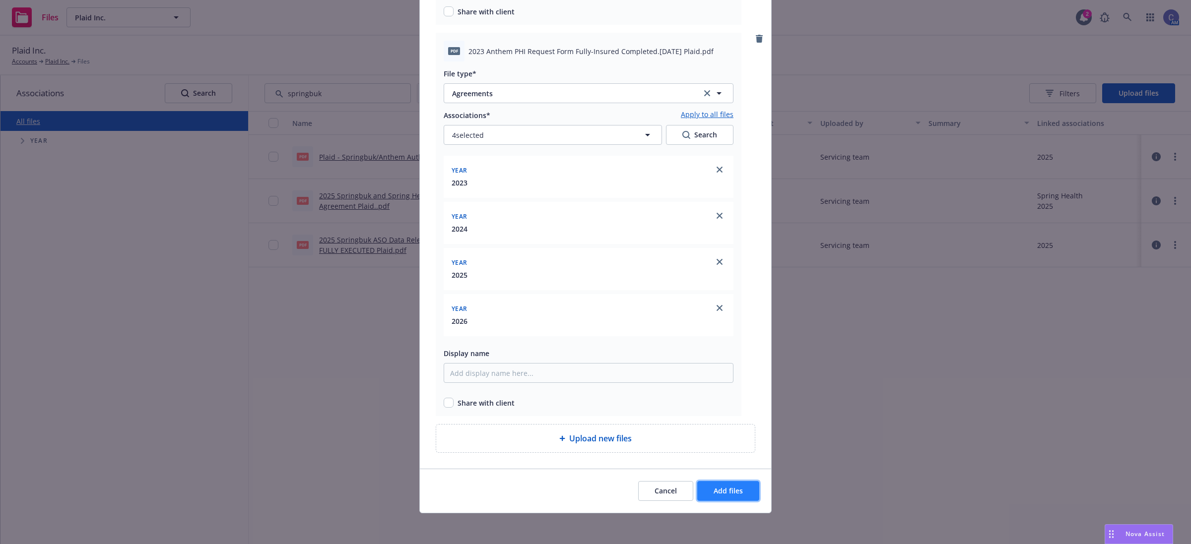
click at [725, 497] on button "Add files" at bounding box center [728, 491] width 62 height 20
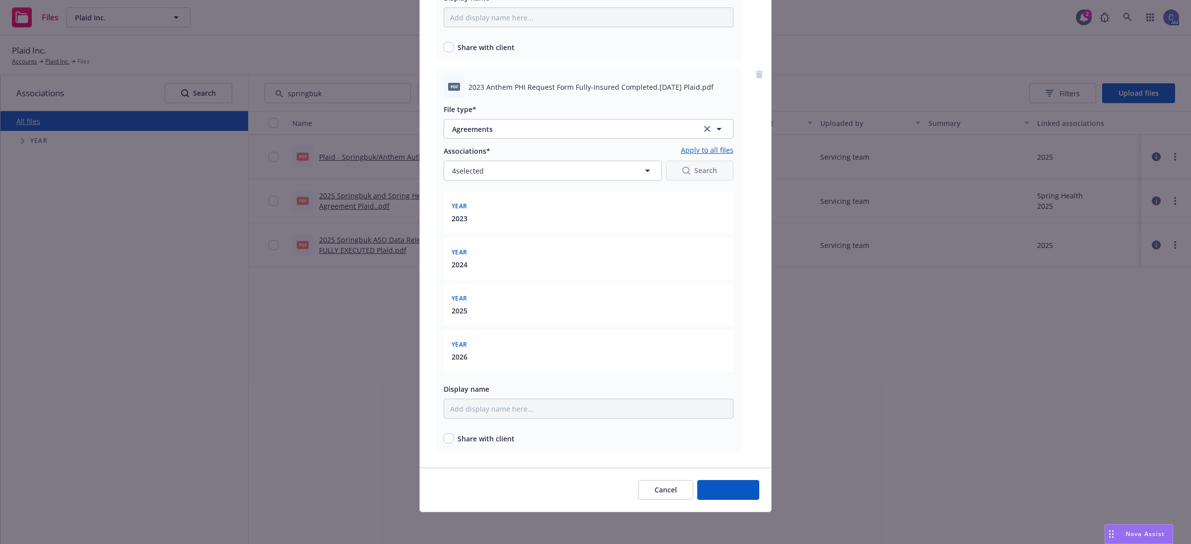
scroll to position [1191, 0]
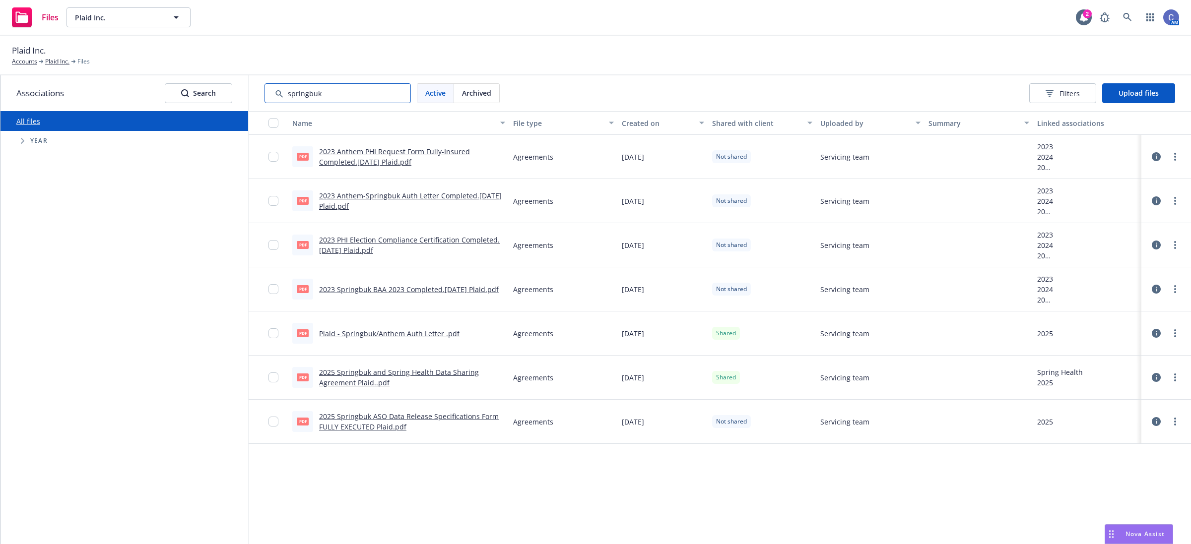
click at [392, 99] on input "Search by keyword..." at bounding box center [337, 93] width 146 height 20
drag, startPoint x: 270, startPoint y: 95, endPoint x: 178, endPoint y: 89, distance: 93.0
click at [178, 89] on div "Associations Search All files Accessibility guide for tree Tree Example. Naviga…" at bounding box center [595, 309] width 1190 height 469
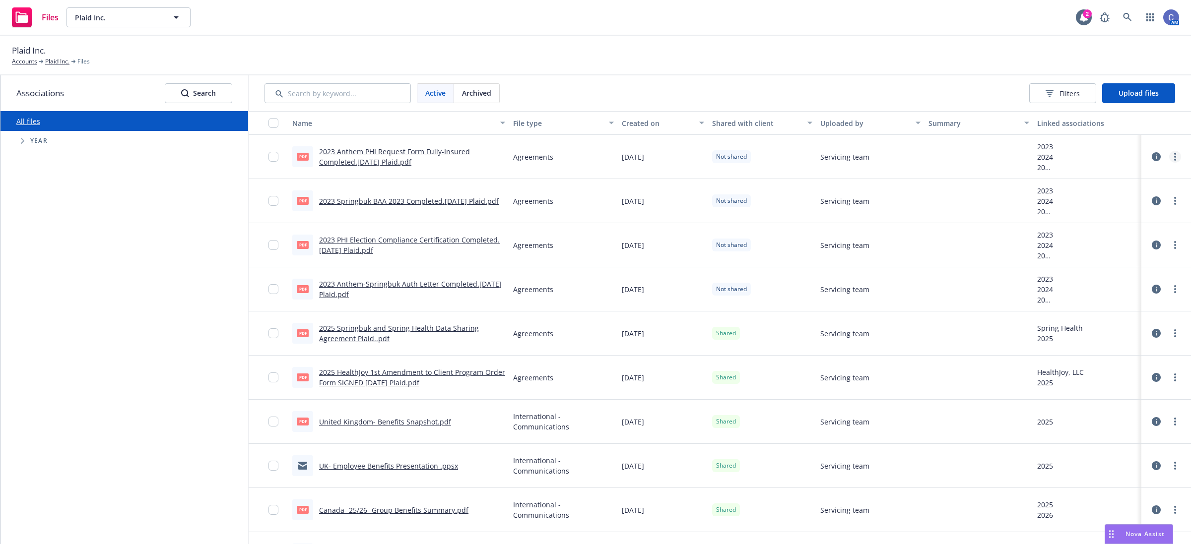
click at [1174, 157] on icon "more" at bounding box center [1175, 157] width 2 height 8
click at [1110, 232] on link "Edit" at bounding box center [1121, 237] width 99 height 20
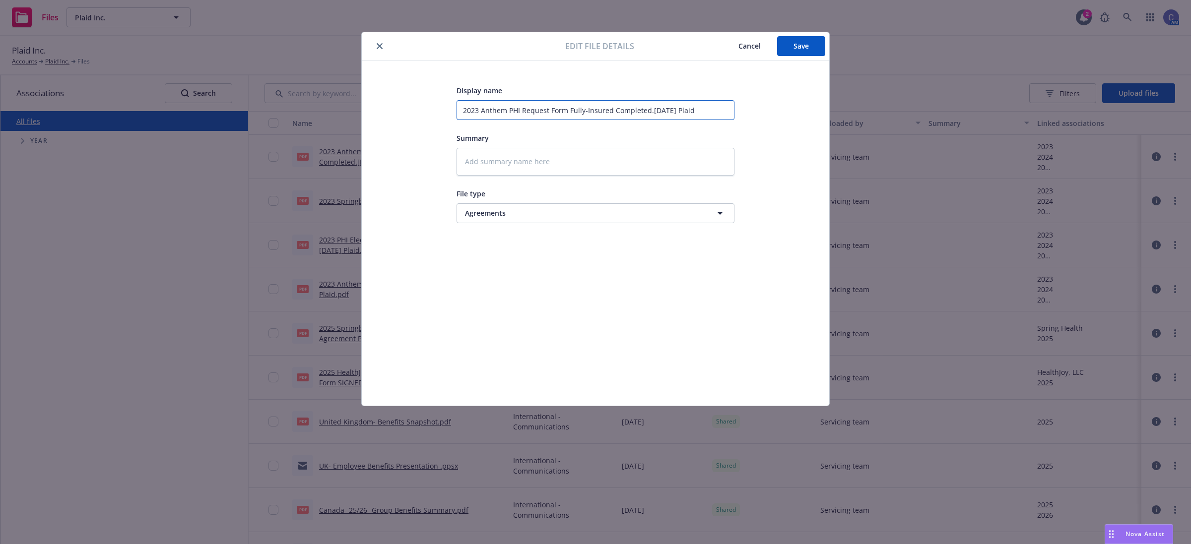
click at [508, 109] on input "2023 Anthem PHI Request Form Fully-Insured Completed.[DATE] Plaid" at bounding box center [595, 110] width 278 height 20
type textarea "x"
type input "2023 Anthem- PHI Request Form Fully-Insured Completed.[DATE] Plaid"
type textarea "x"
type input "2023 Anthem-S PHI Request Form Fully-Insured Completed.[DATE] Plaid"
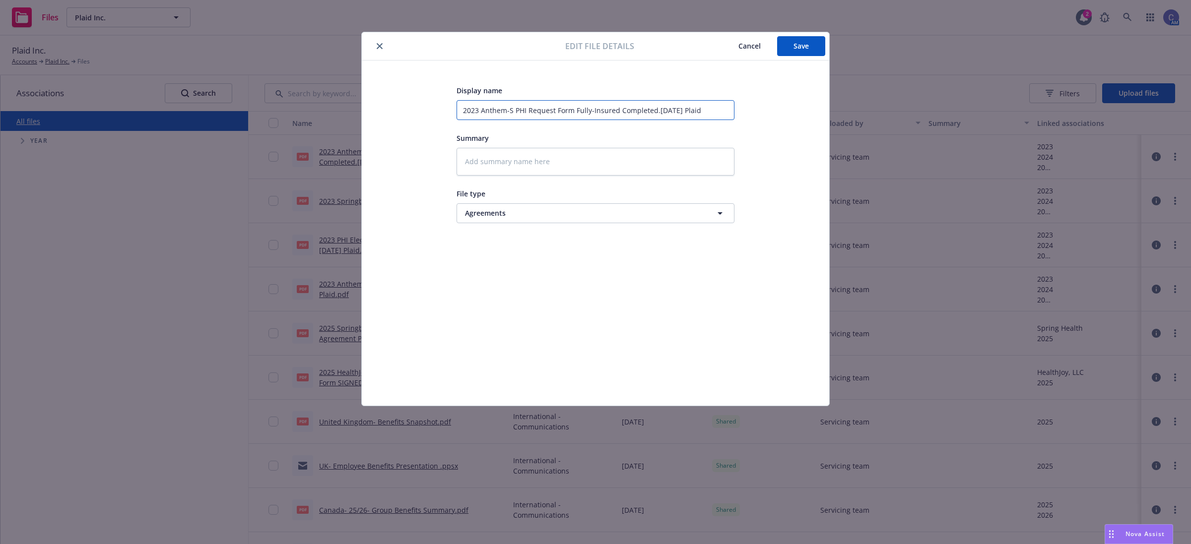
type textarea "x"
type input "2023 Anthem-Sp PHI Request Form Fully-Insured Completed.[DATE] Plaid"
type textarea "x"
type input "2023 Anthem-Spr PHI Request Form Fully-Insured Completed.[DATE] Plaid"
type textarea "x"
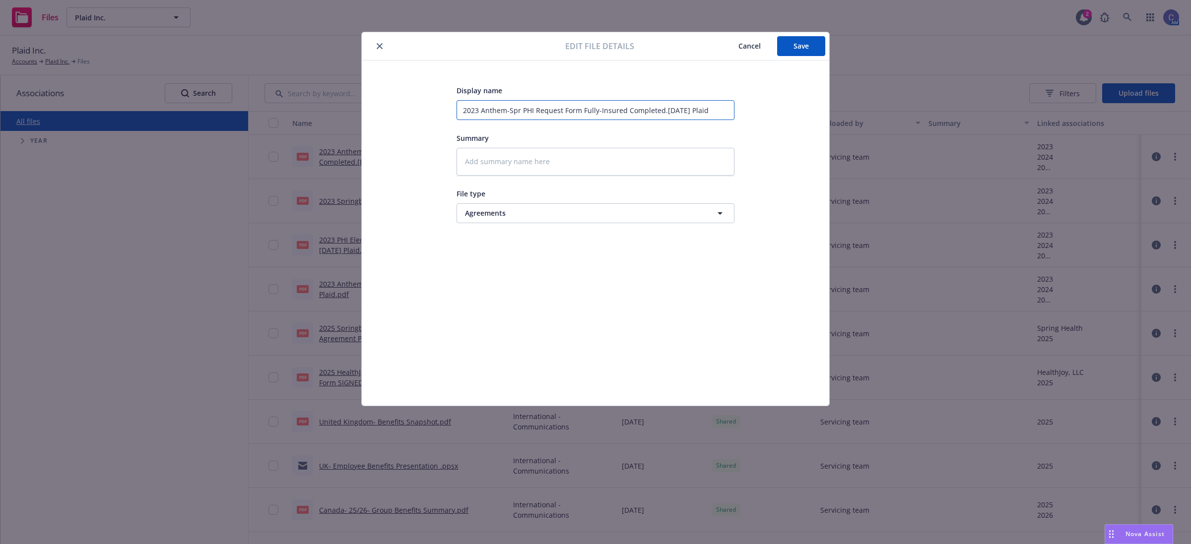
type input "2023 Anthem-Spri PHI Request Form Fully-Insured Completed.[DATE] Plaid"
type textarea "x"
type input "2023 Anthem-Sprin PHI Request Form Fully-Insured Completed.[DATE] Plaid"
type textarea "x"
type input "2023 Anthem-Spring PHI Request Form Fully-Insured Completed.[DATE] Plaid"
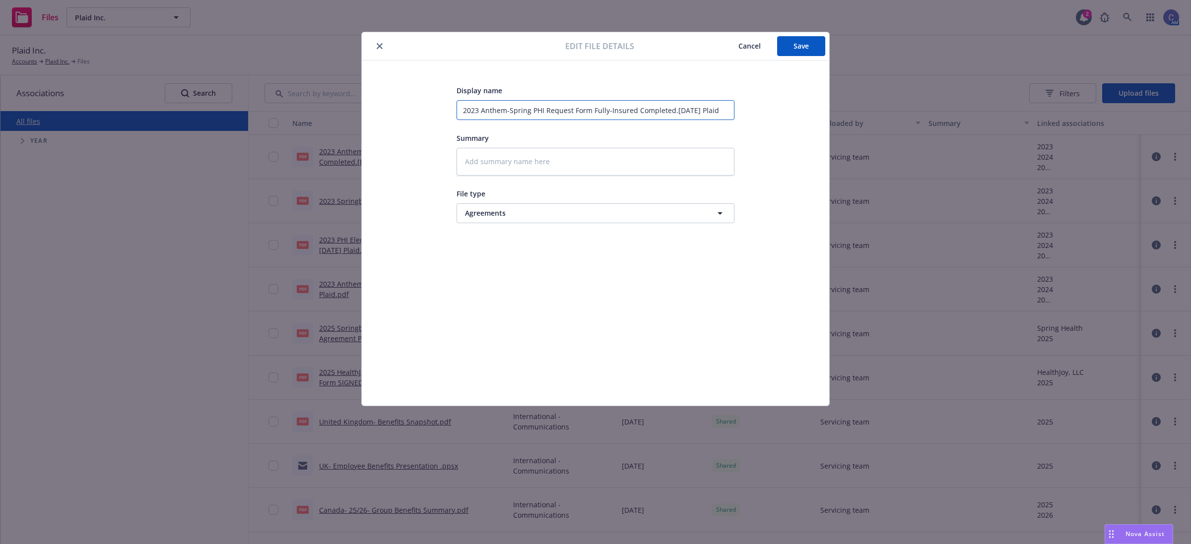
type textarea "x"
type input "2023 Anthem-Springb PHI Request Form Fully-Insured Completed.[DATE] Plaid"
type textarea "x"
type input "2023 Anthem-Springbk PHI Request Form Fully-Insured Completed.[DATE] Plaid"
drag, startPoint x: 775, startPoint y: 47, endPoint x: 780, endPoint y: 46, distance: 5.1
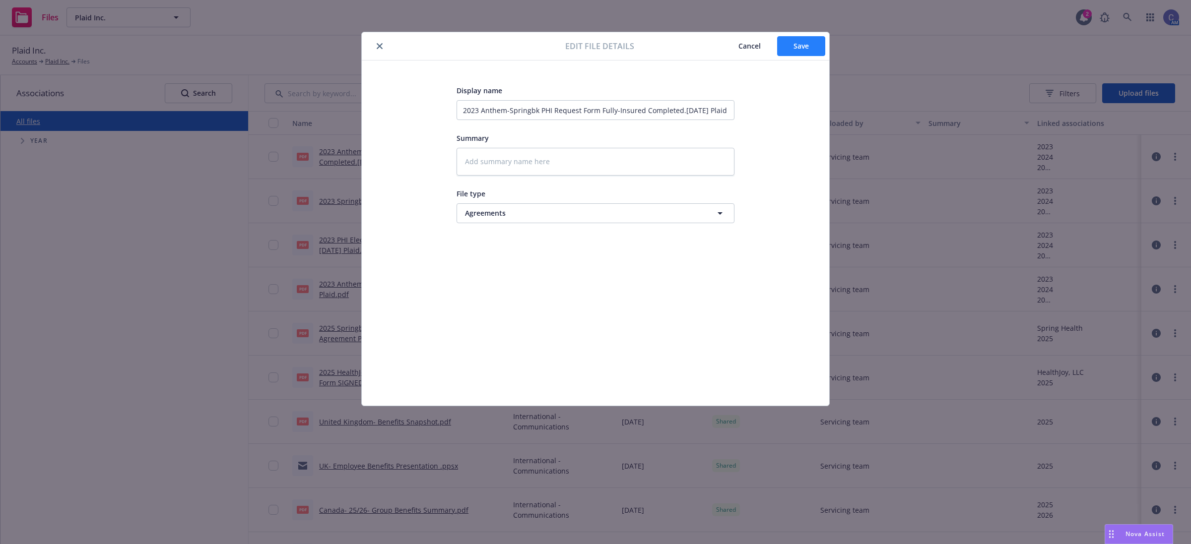
click at [776, 47] on div "Cancel Save" at bounding box center [773, 46] width 103 height 20
click at [808, 50] on span "Save" at bounding box center [800, 45] width 15 height 9
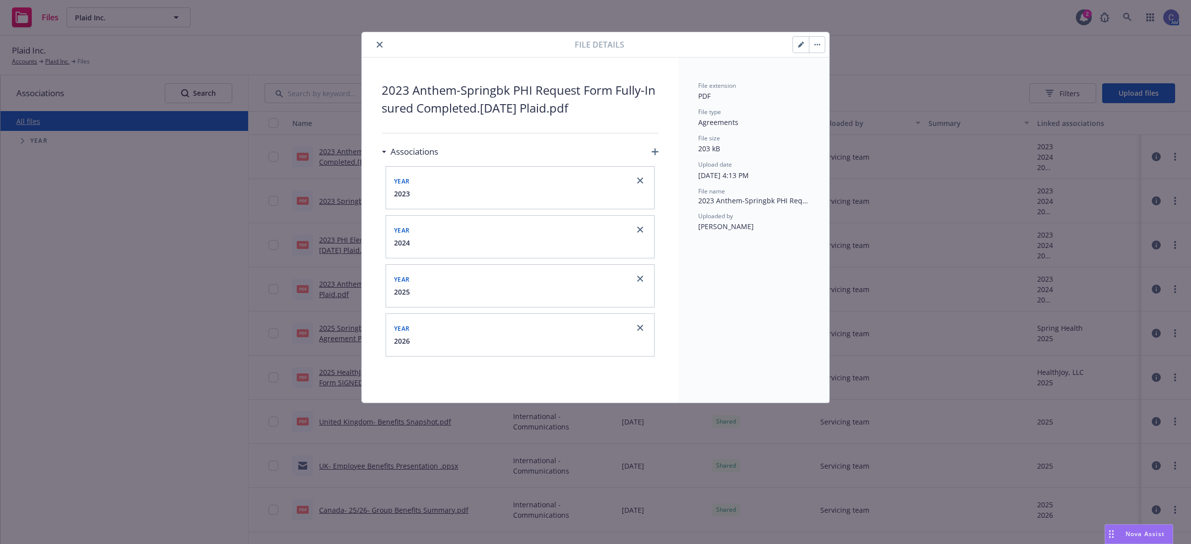
click at [796, 42] on button "button" at bounding box center [801, 45] width 16 height 16
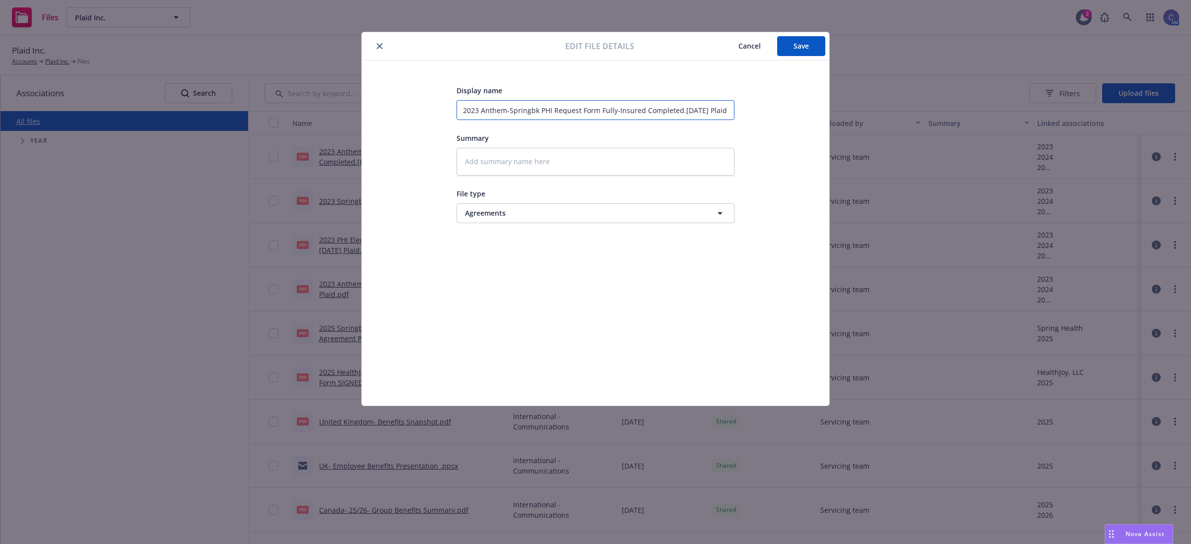
click at [533, 111] on input "2023 Anthem-Springbk PHI Request Form Fully-Insured Completed.[DATE] Plaid" at bounding box center [595, 110] width 278 height 20
type textarea "x"
type input "2023 Anthem-Springbuk PHI Request Form Fully-Insured Completed.[DATE] Plaid"
click at [817, 50] on button "Save" at bounding box center [801, 46] width 48 height 20
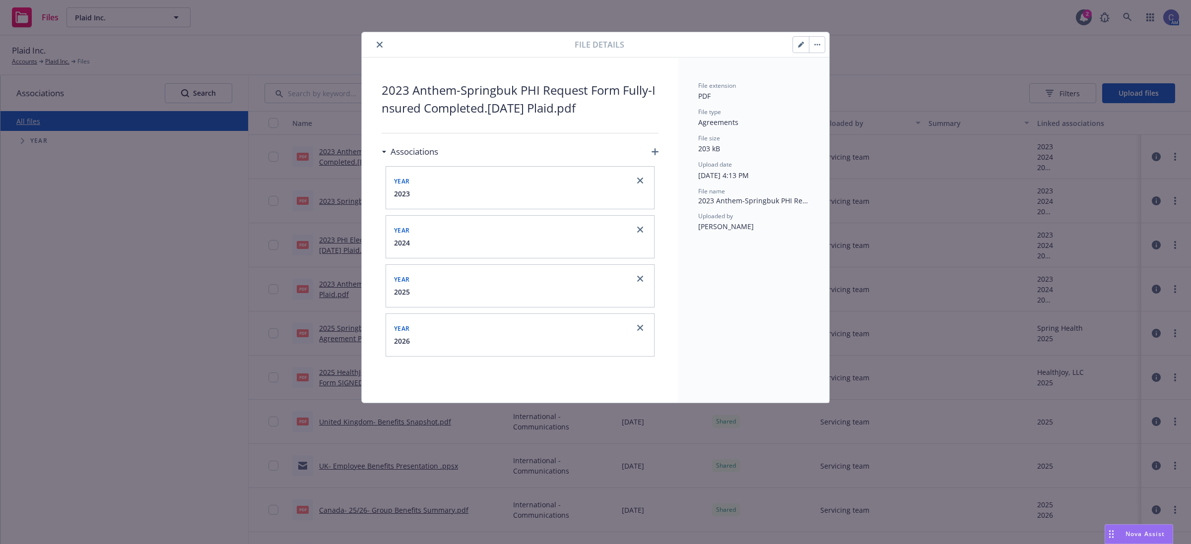
click at [378, 43] on icon "close" at bounding box center [380, 45] width 6 height 6
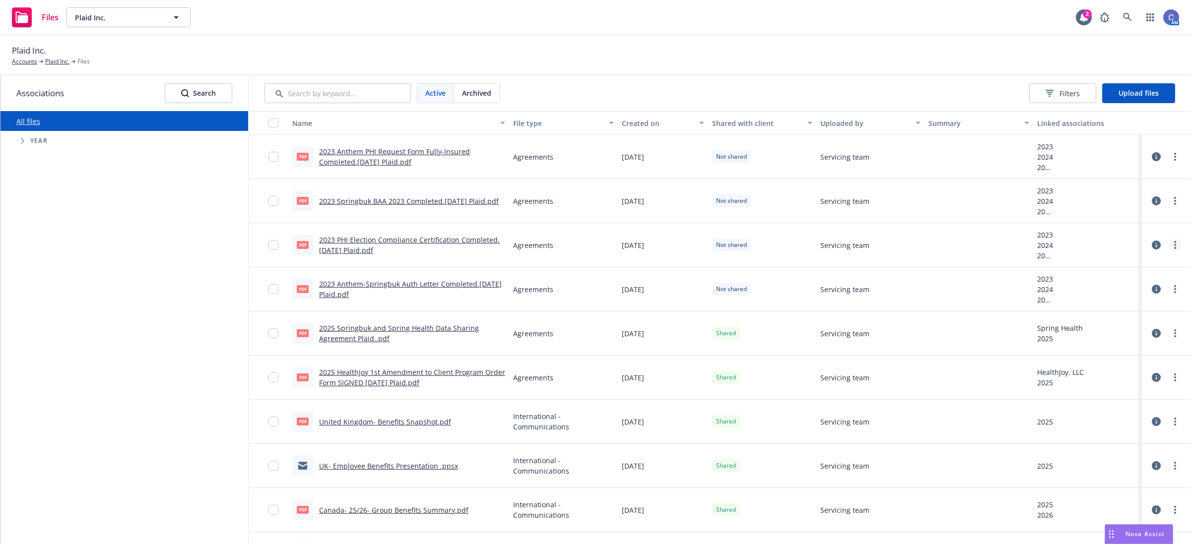
click at [1174, 248] on circle "more" at bounding box center [1175, 248] width 2 height 2
click at [1099, 326] on link "Edit" at bounding box center [1121, 326] width 99 height 20
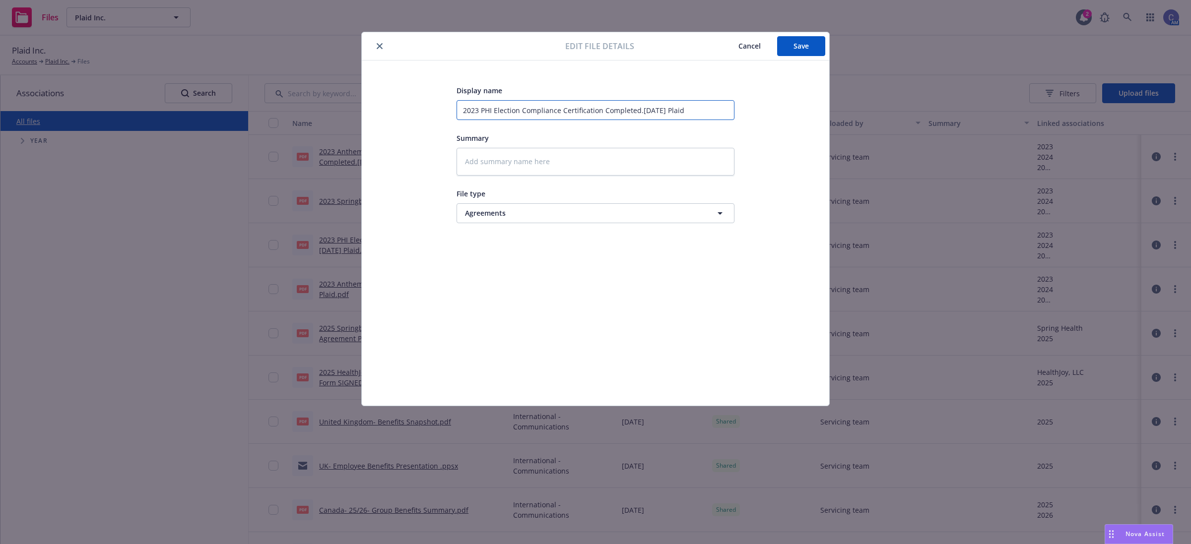
click at [481, 112] on input "2023 PHI Election Compliance Certification Completed.[DATE] Plaid" at bounding box center [595, 110] width 278 height 20
type textarea "x"
type input "2023 SPHI Election Compliance Certification Completed.[DATE] Plaid"
type textarea "x"
type input "2023 SpPHI Election Compliance Certification Completed.[DATE] Plaid"
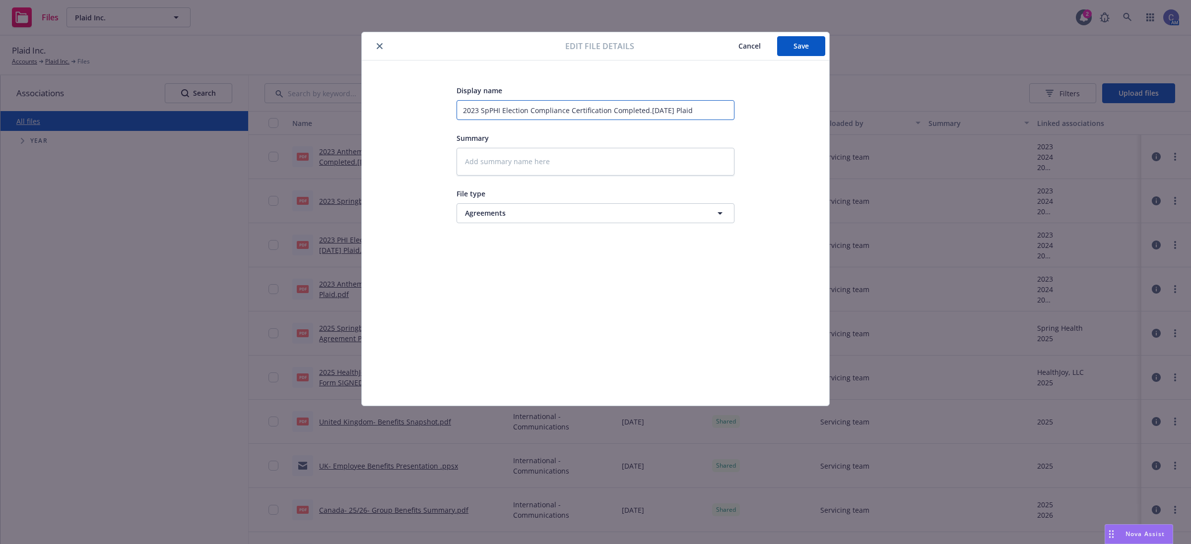
type textarea "x"
type input "2023 SprPHI Election Compliance Certification Completed.[DATE] Plaid"
type textarea "x"
type input "2023 SpriPHI Election Compliance Certification Completed.[DATE] Plaid"
type textarea "x"
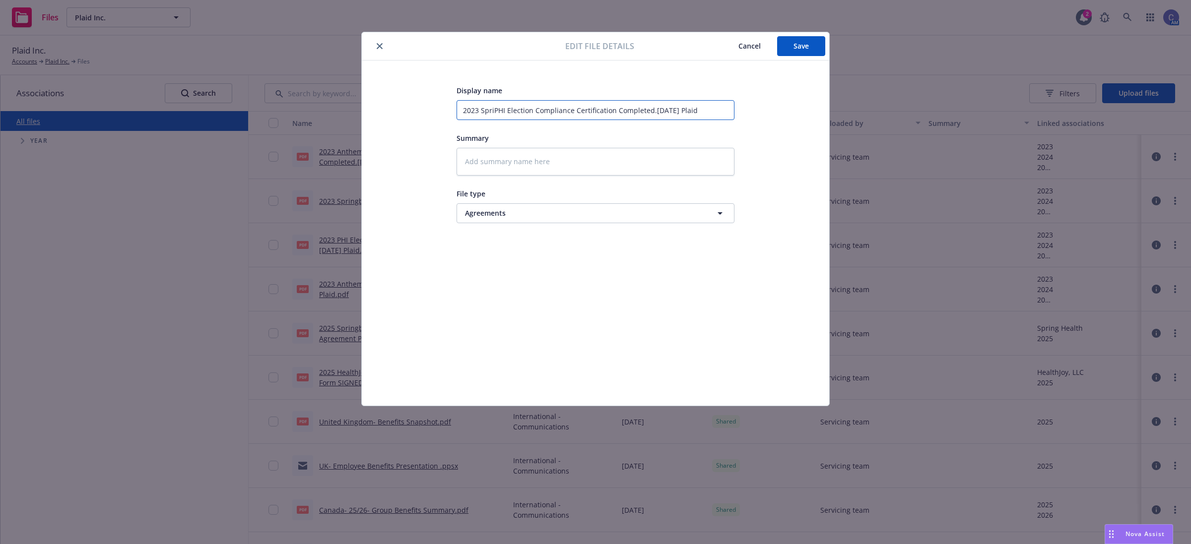
type input "2023 SprinPHI Election Compliance Certification Completed.[DATE] Plaid"
type textarea "x"
type input "2023 SpringPHI Election Compliance Certification Completed.[DATE] Plaid"
type textarea "x"
type input "2023 SpringbPHI Election Compliance Certification Completed.[DATE] Plaid"
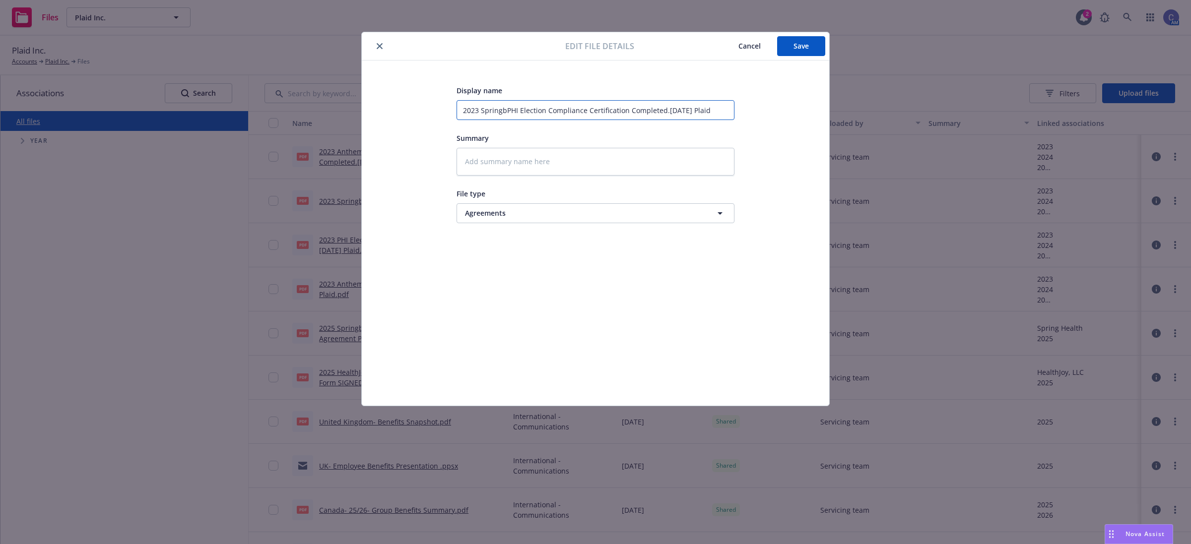
type textarea "x"
type input "2023 SpringbuPHI Election Compliance Certification Completed.[DATE] Plaid"
type textarea "x"
type input "2023 SpringbukPHI Election Compliance Certification Completed.[DATE] Plaid"
type textarea "x"
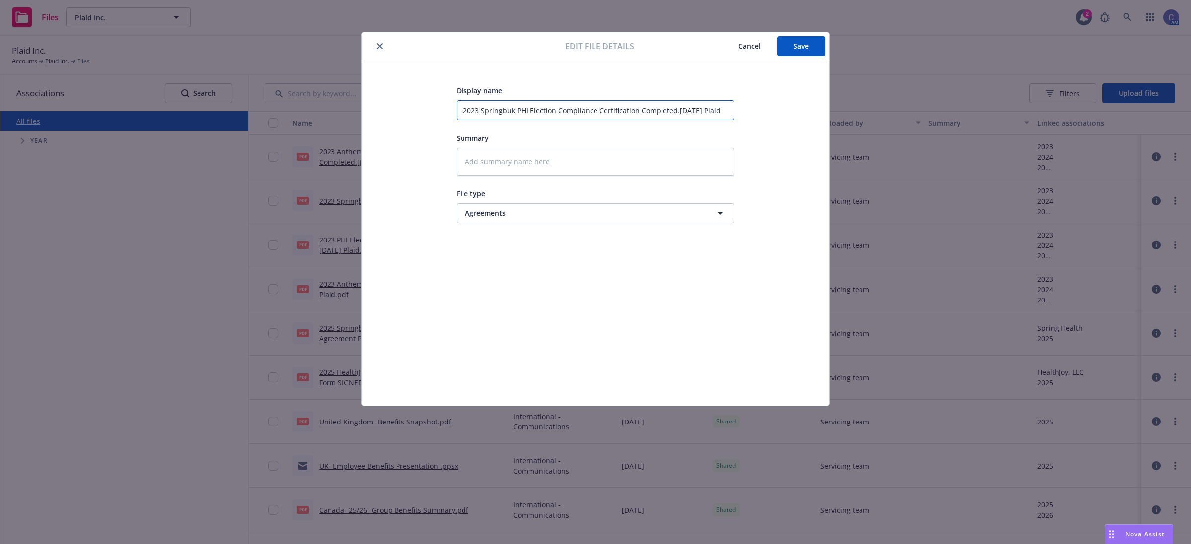
type input "2023 Springbuk PHI Election Compliance Certification Completed.[DATE] Plaid"
click at [809, 43] on button "Save" at bounding box center [801, 46] width 48 height 20
type textarea "x"
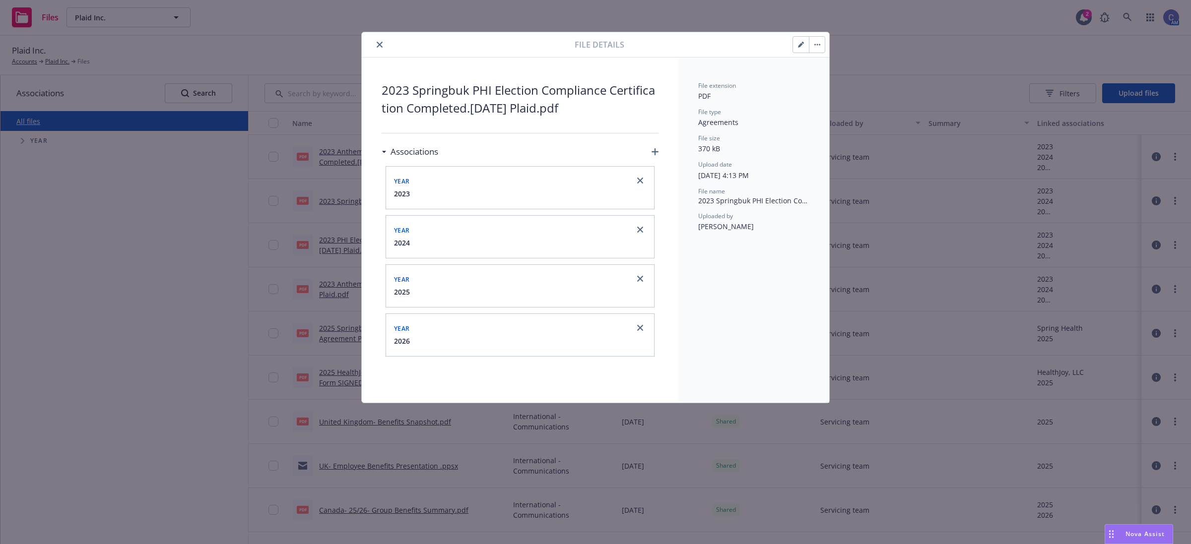
click at [381, 45] on icon "close" at bounding box center [380, 45] width 6 height 6
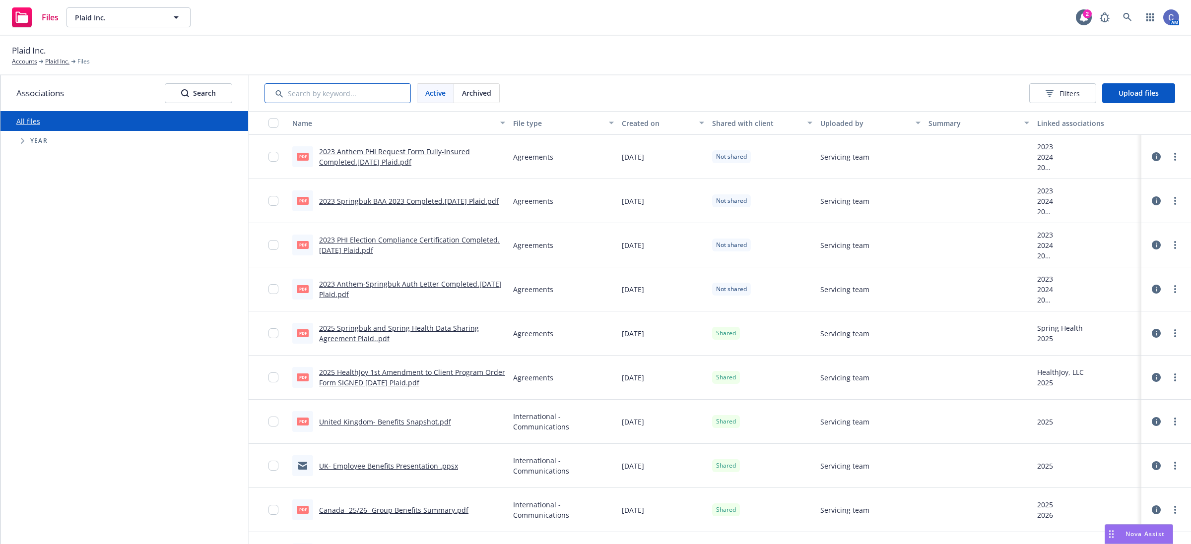
click at [330, 90] on input "Search by keyword..." at bounding box center [337, 93] width 146 height 20
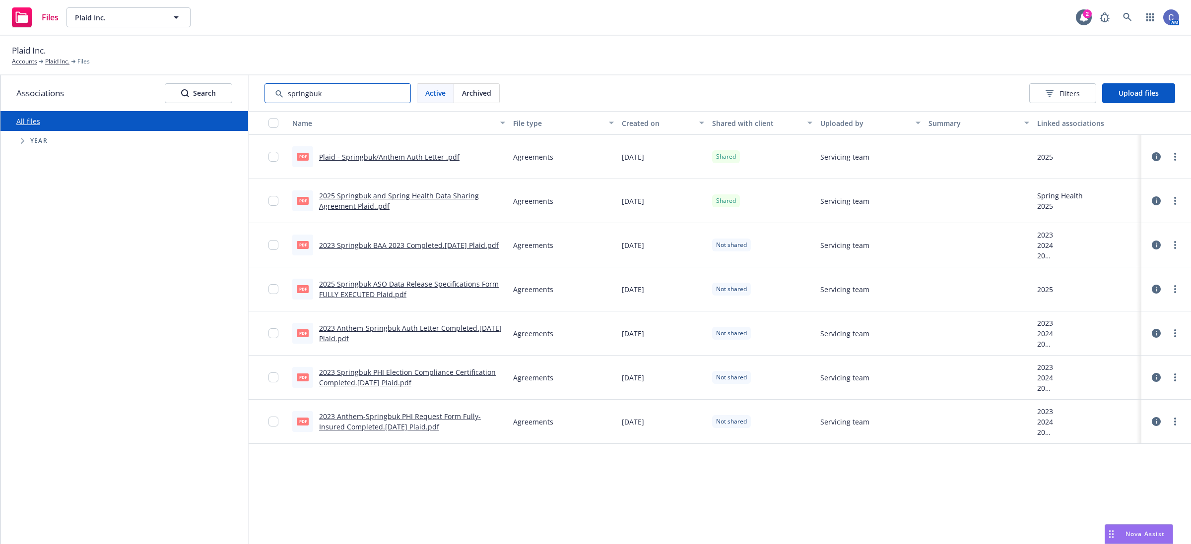
type input "springbuk"
